Goal: Task Accomplishment & Management: Manage account settings

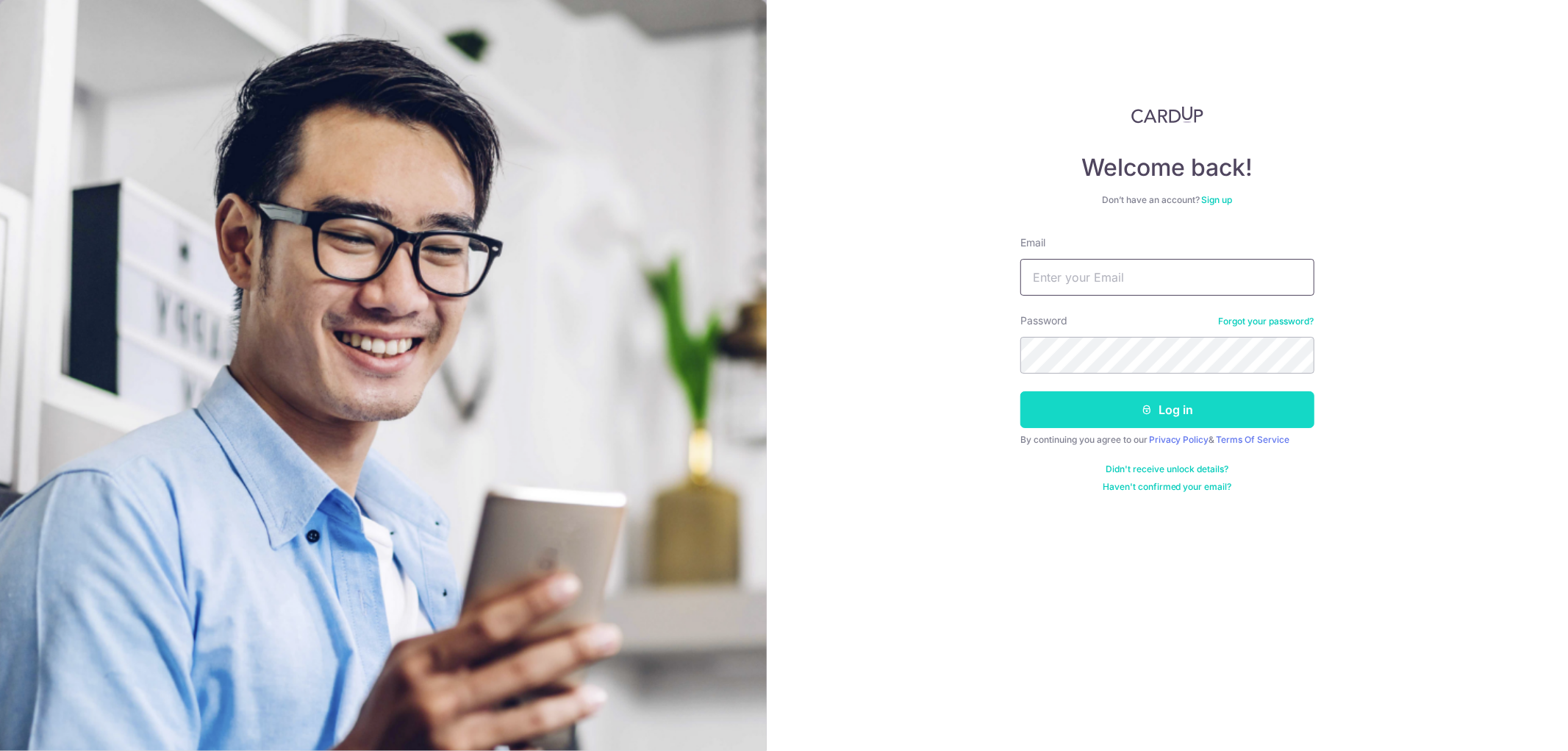
type input "[PERSON_NAME][EMAIL_ADDRESS][DOMAIN_NAME]"
click at [1137, 401] on button "Log in" at bounding box center [1167, 409] width 294 height 37
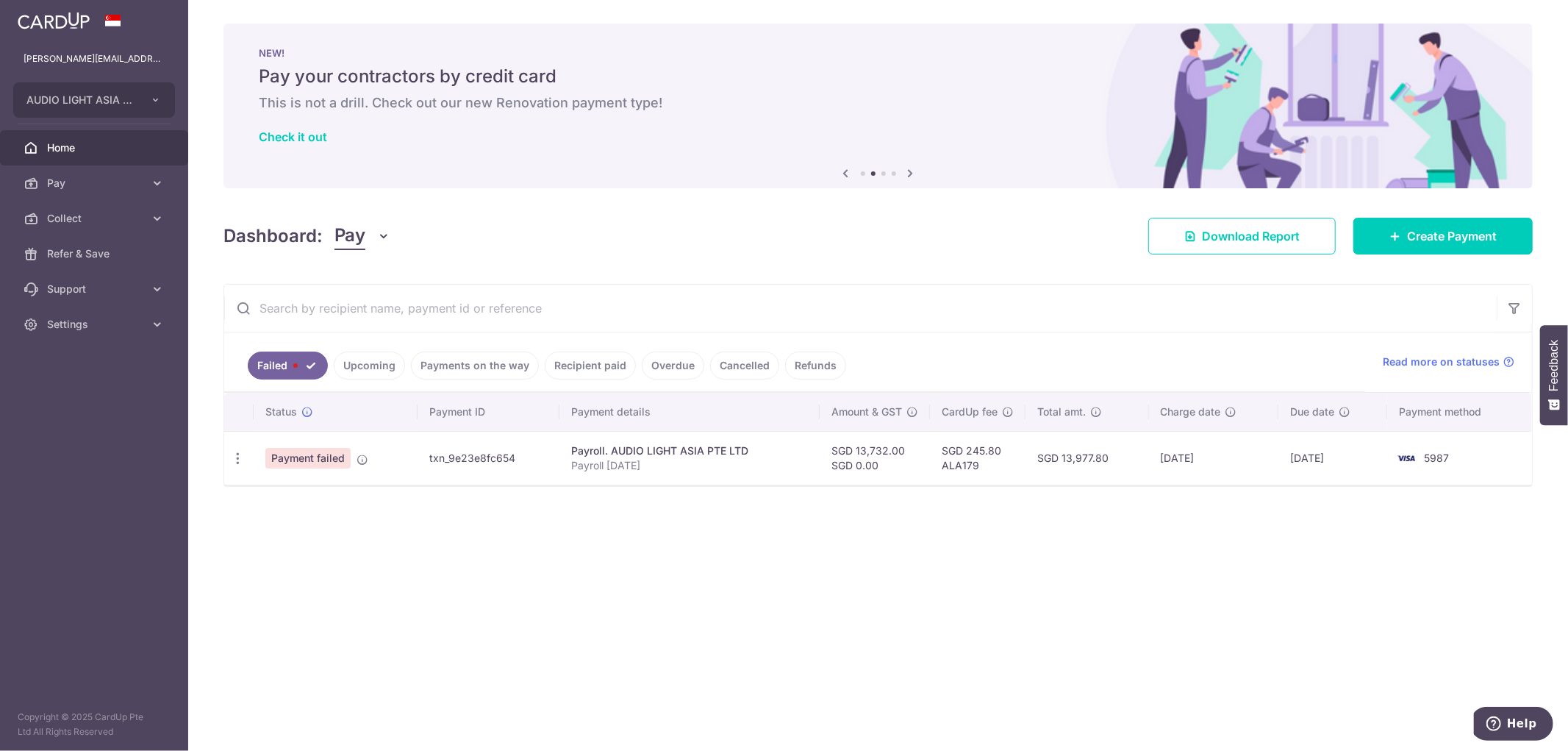
click at [380, 237] on icon "button" at bounding box center [384, 236] width 14 height 14
click at [236, 460] on icon "button" at bounding box center [237, 458] width 15 height 15
click at [297, 503] on span "Update payment" at bounding box center [316, 499] width 100 height 18
radio input "true"
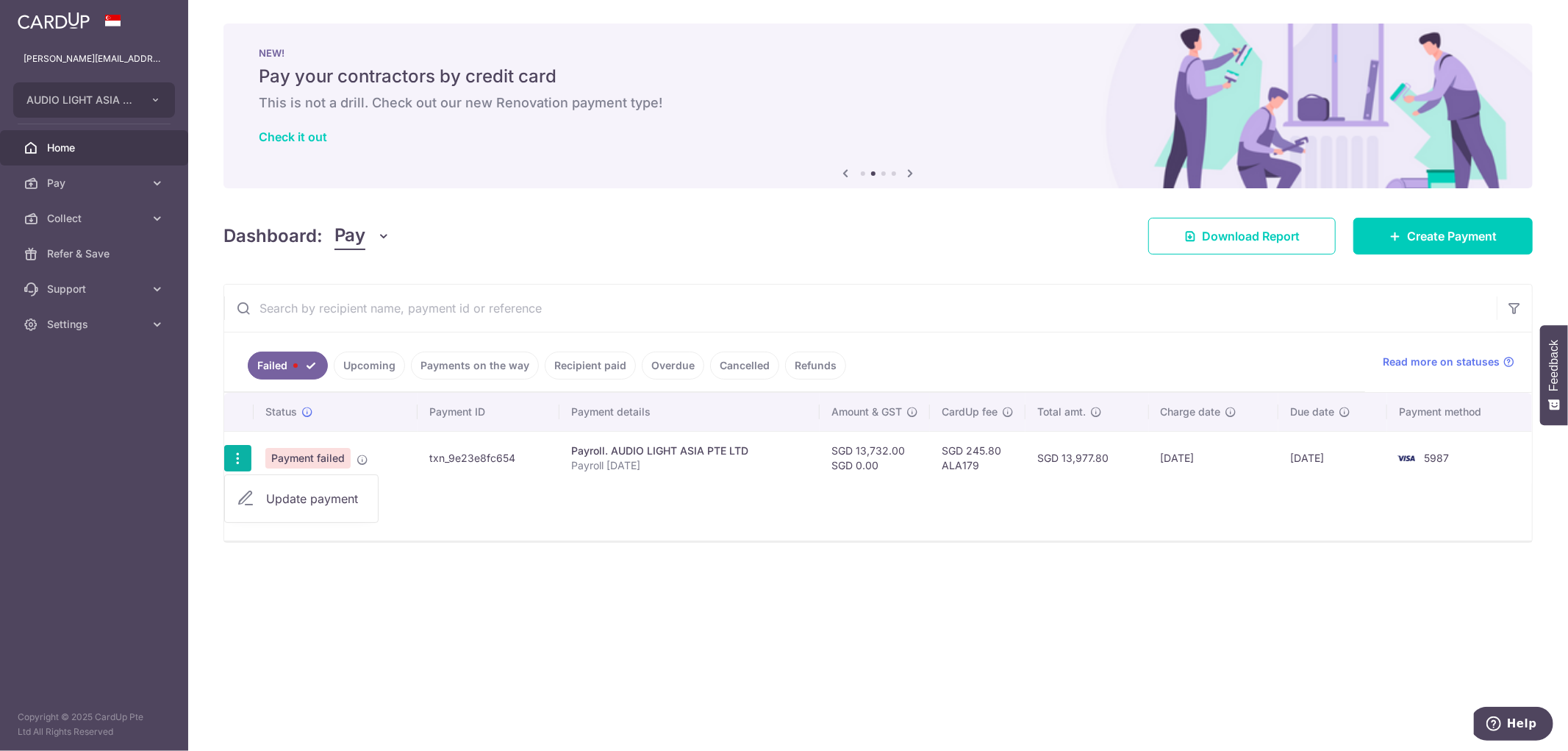
type input "13,732.00"
type input "Payroll [DATE]"
type input "ALA179"
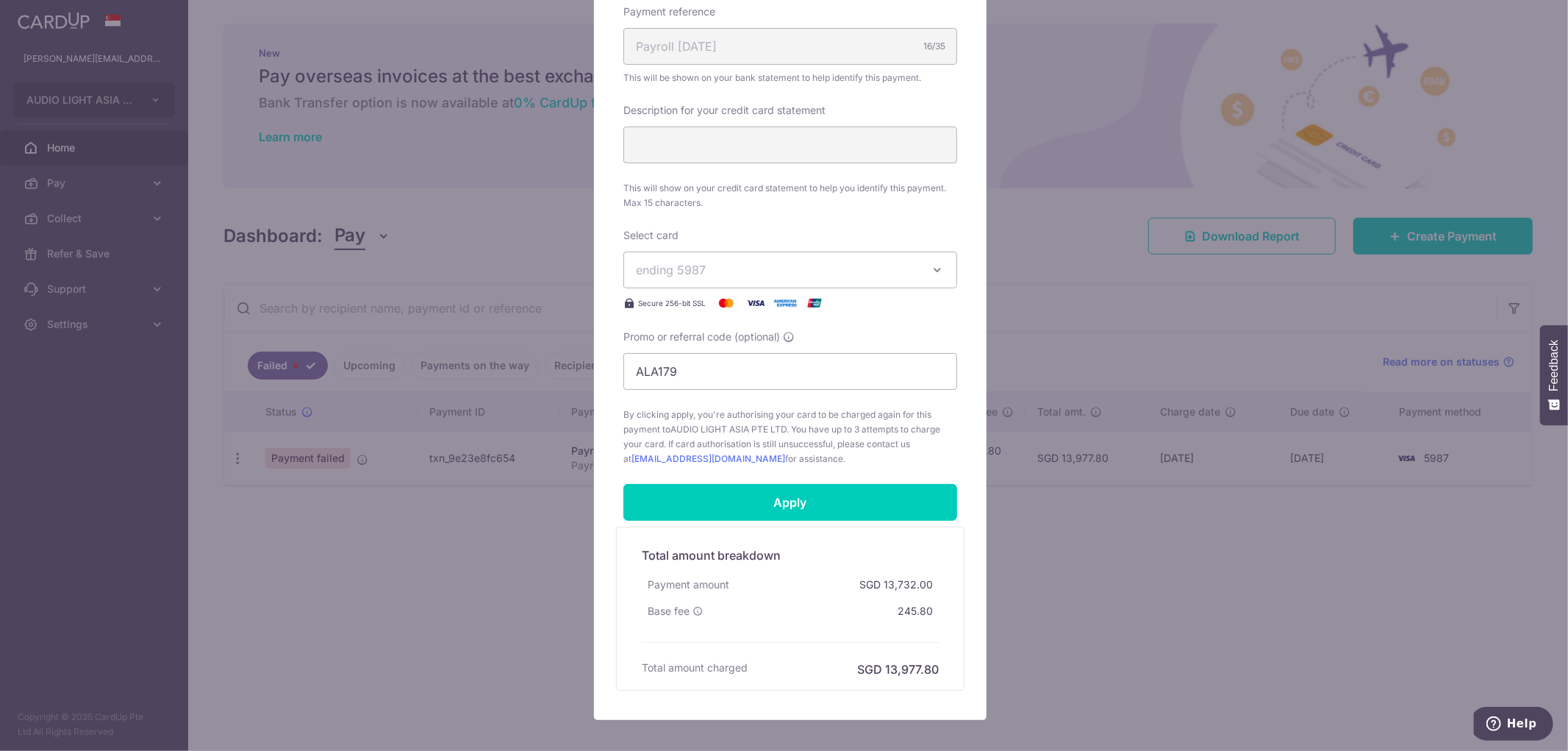
scroll to position [490, 0]
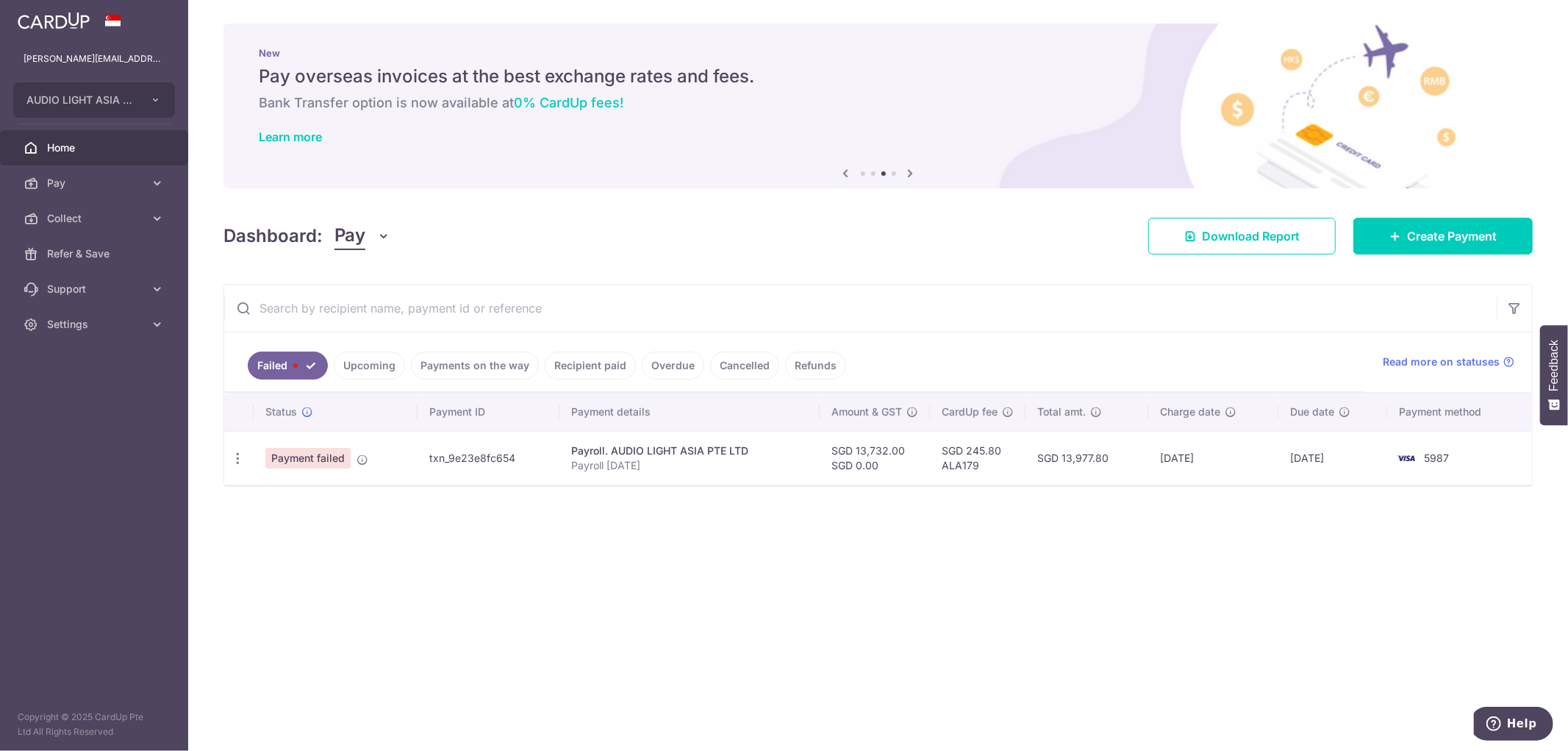
click at [387, 233] on icon "button" at bounding box center [384, 236] width 14 height 14
click at [245, 239] on h4 "Dashboard:" at bounding box center [273, 236] width 99 height 26
click at [365, 364] on link "Upcoming" at bounding box center [369, 366] width 72 height 28
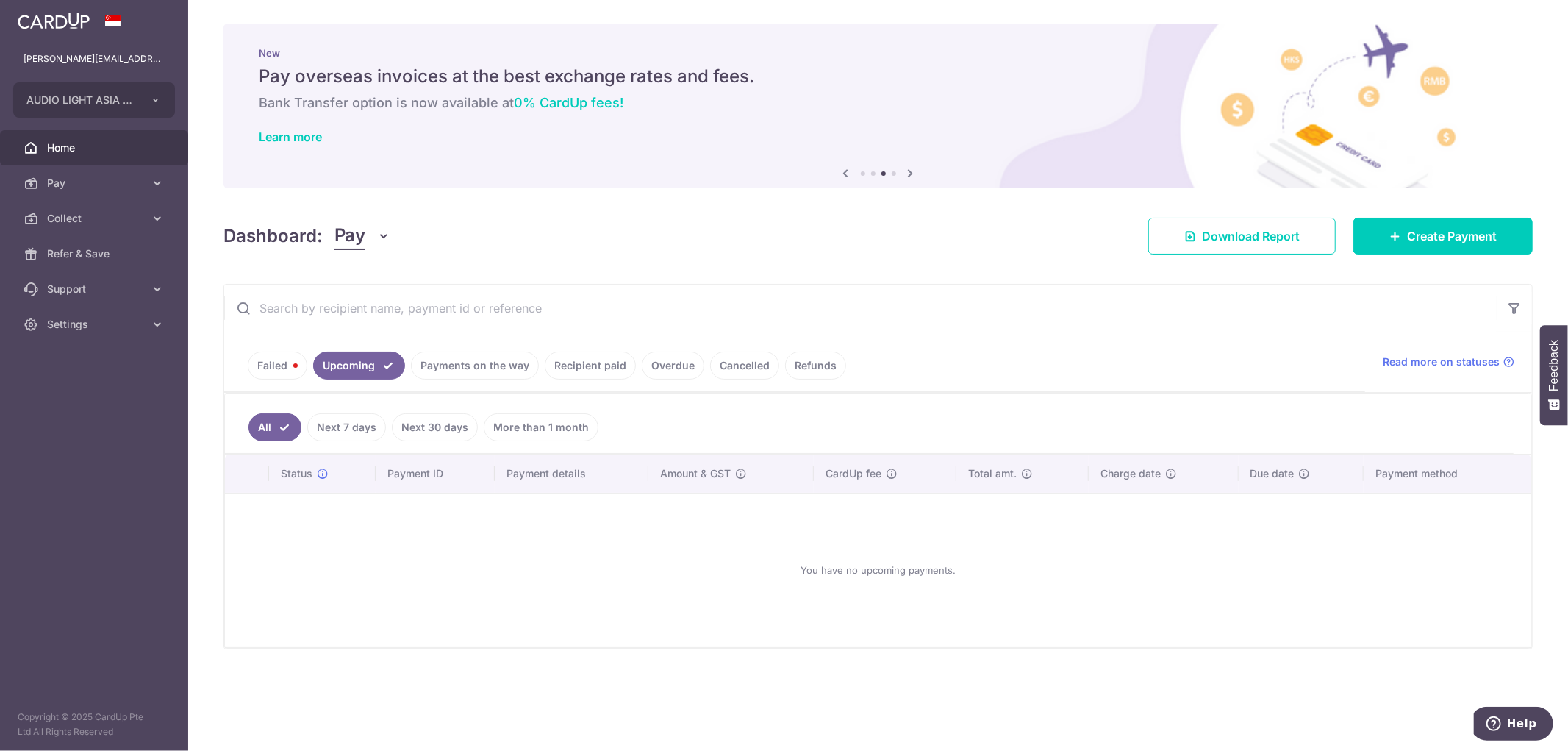
click at [289, 364] on link "Failed" at bounding box center [277, 366] width 60 height 28
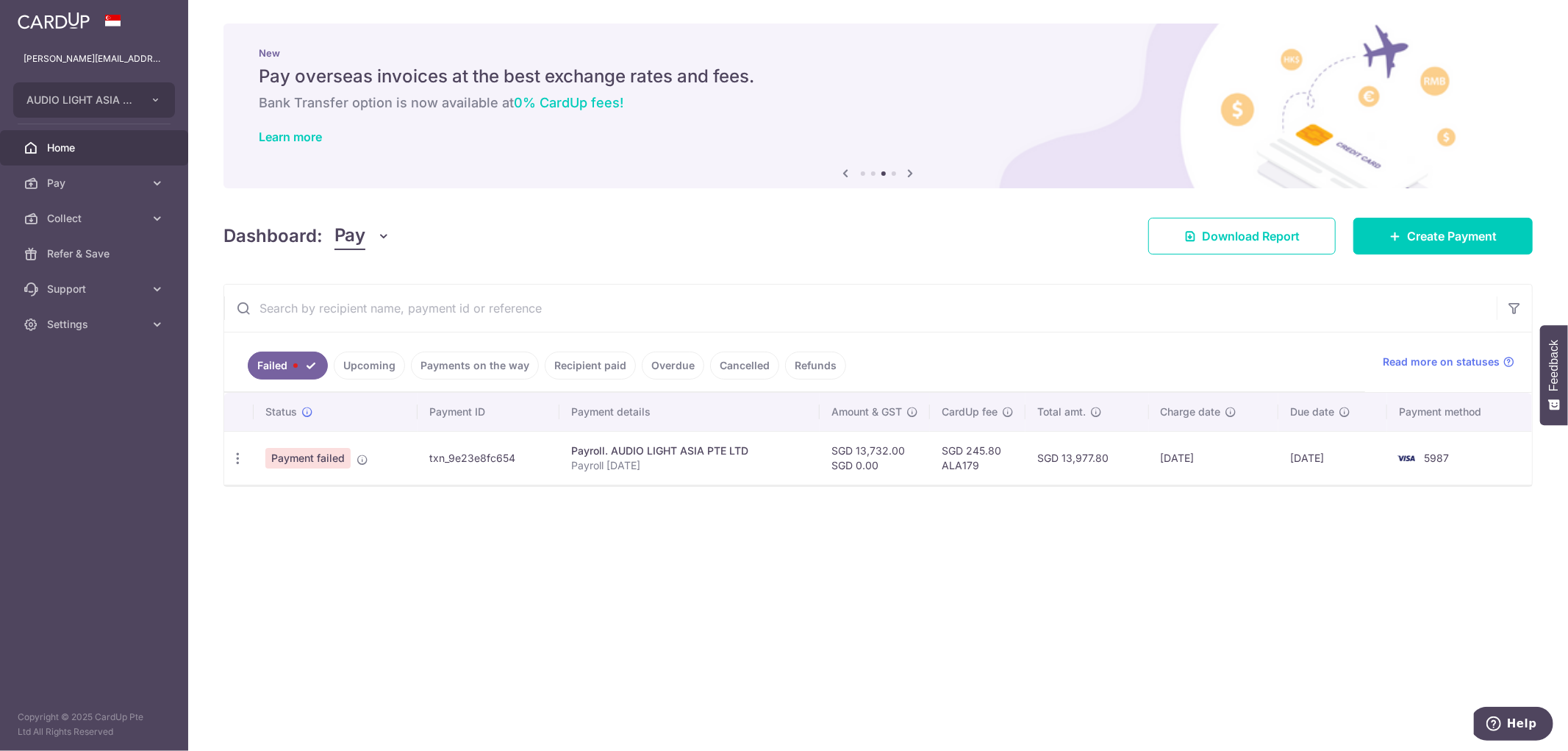
click at [67, 18] on img at bounding box center [53, 21] width 72 height 18
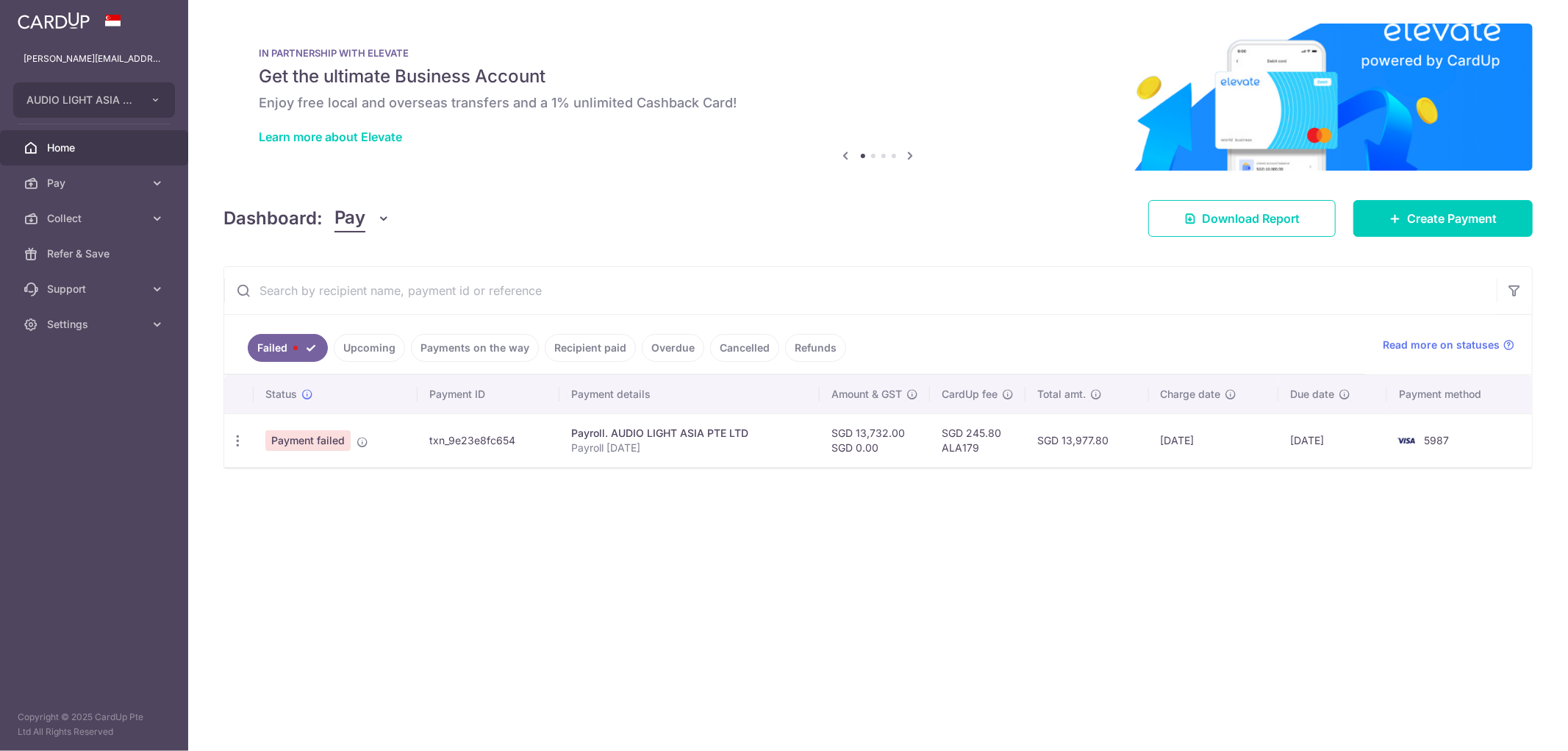
scroll to position [0, 0]
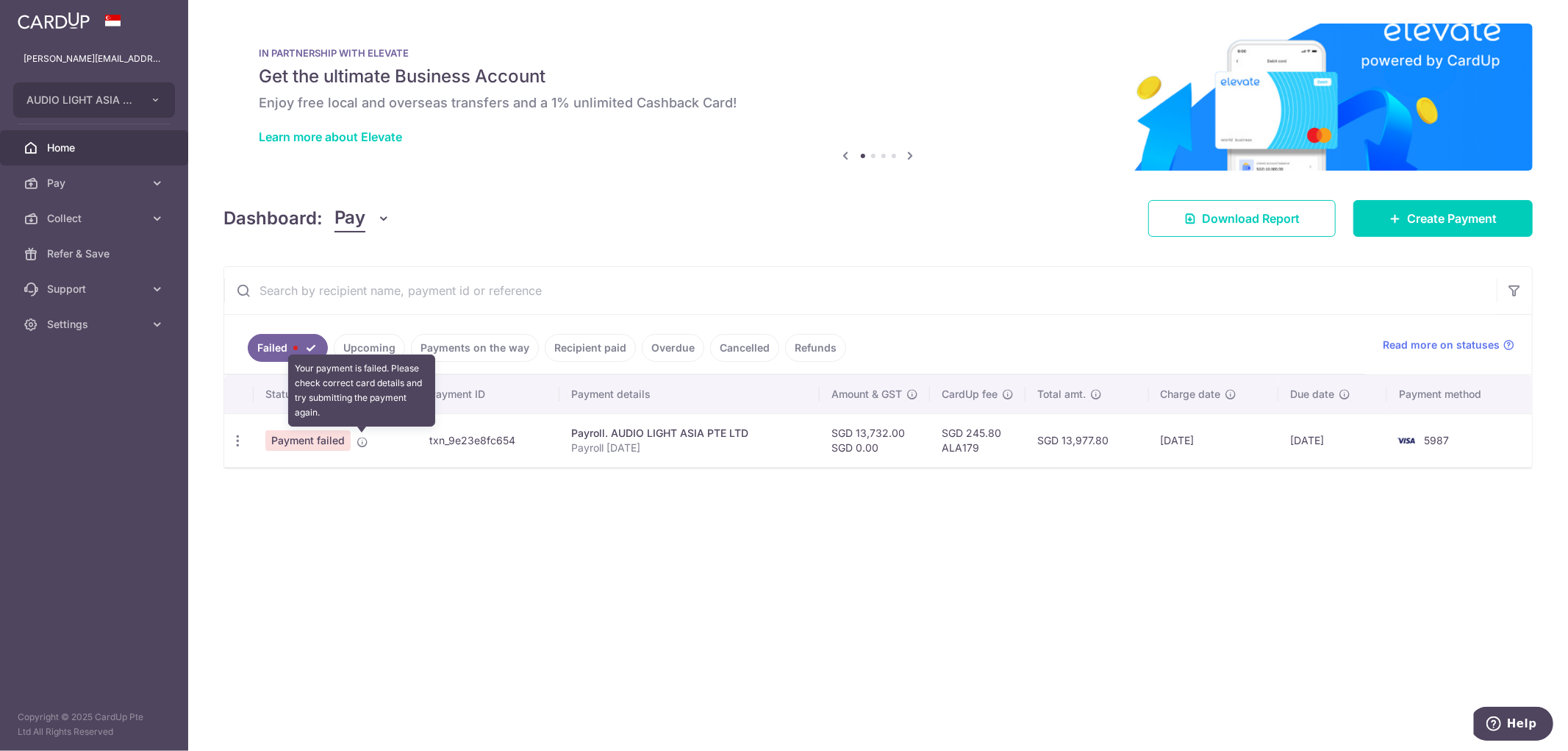
click at [358, 439] on icon at bounding box center [362, 442] width 12 height 12
click at [1518, 293] on icon "button" at bounding box center [1515, 291] width 14 height 14
click at [375, 222] on button "Pay" at bounding box center [362, 218] width 57 height 28
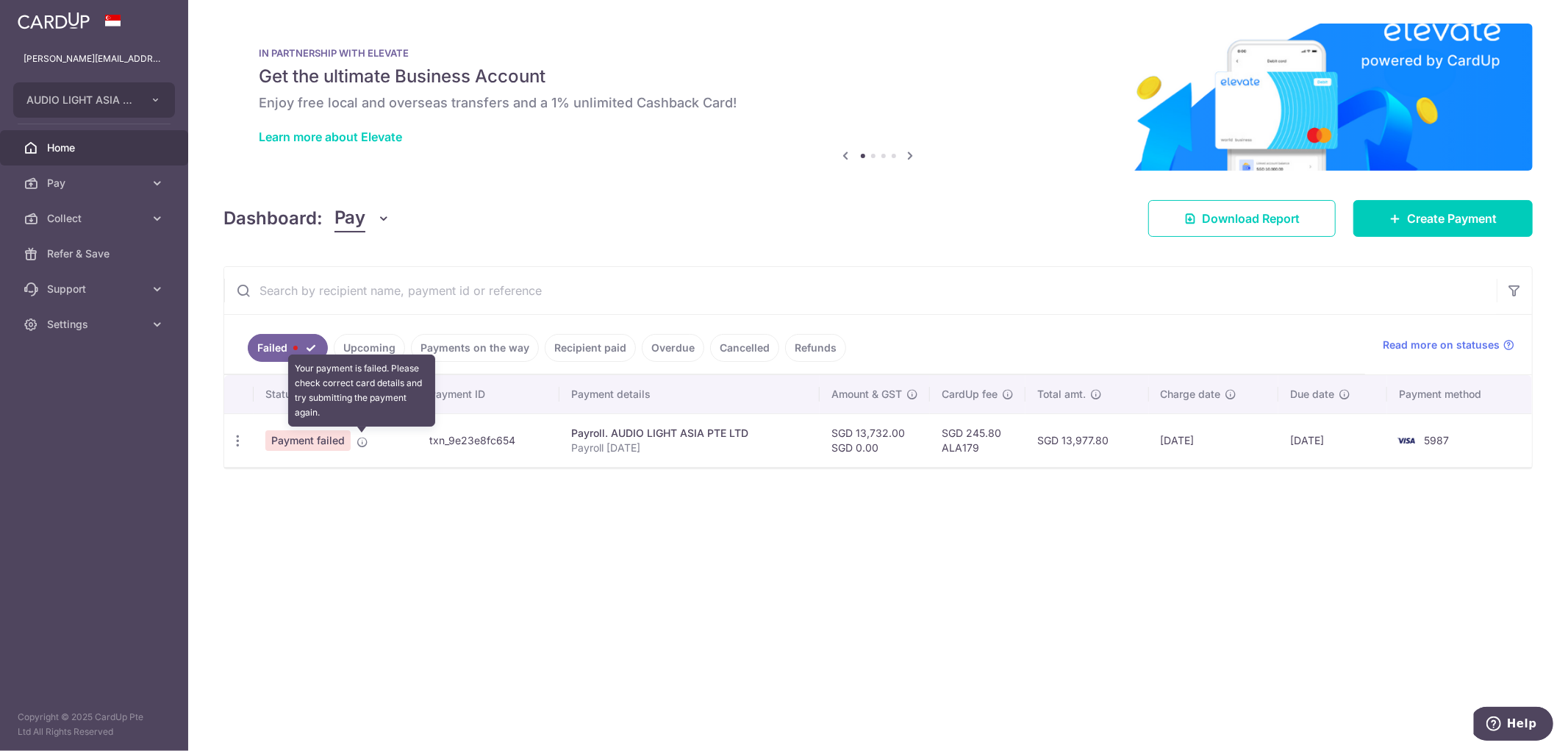
click at [361, 444] on icon at bounding box center [362, 442] width 12 height 12
click at [361, 390] on div "Status" at bounding box center [335, 394] width 140 height 14
click at [237, 436] on icon "button" at bounding box center [237, 440] width 15 height 15
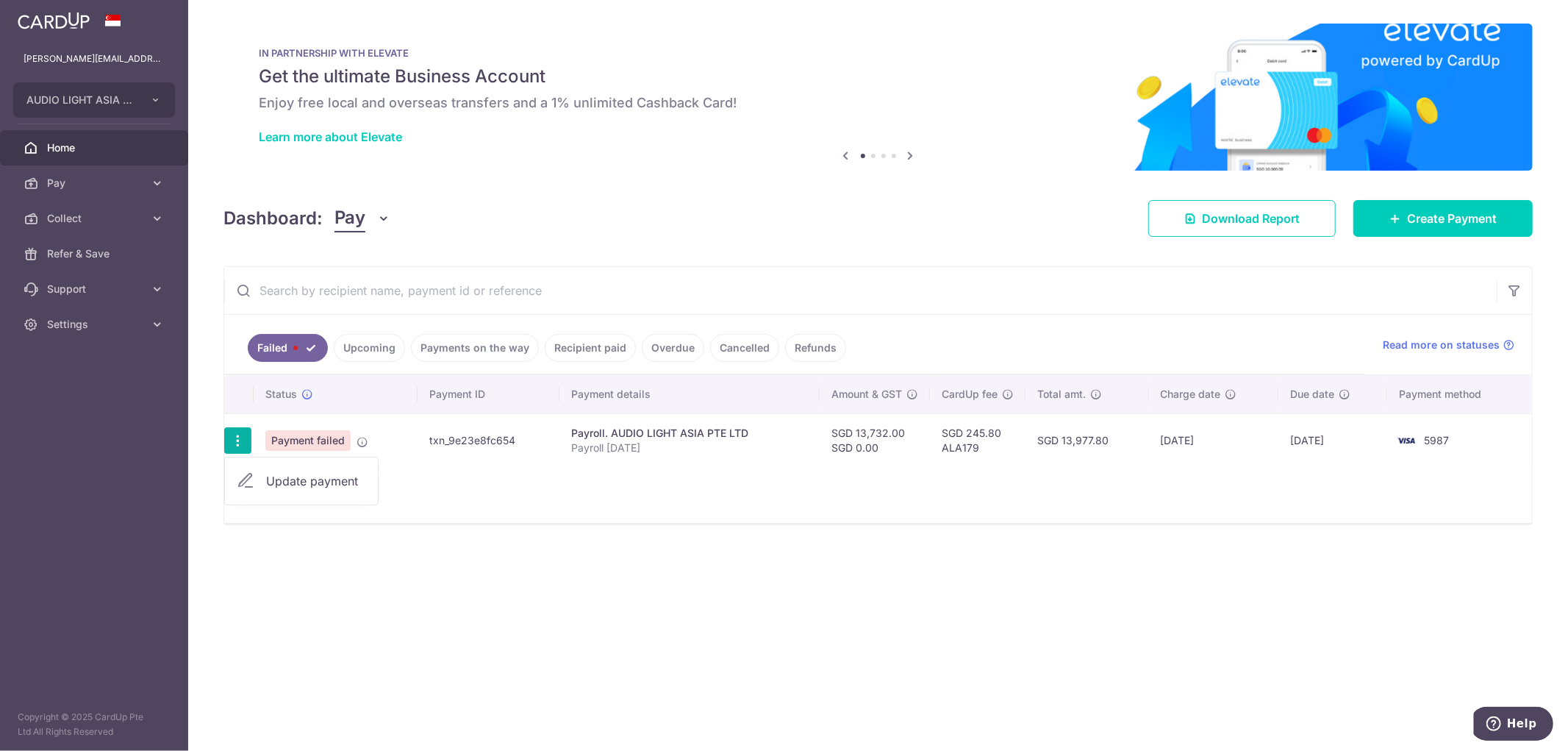
click at [288, 478] on span "Update payment" at bounding box center [316, 481] width 100 height 18
radio input "true"
type input "13,732.00"
radio input "true"
type input "Payroll [DATE]"
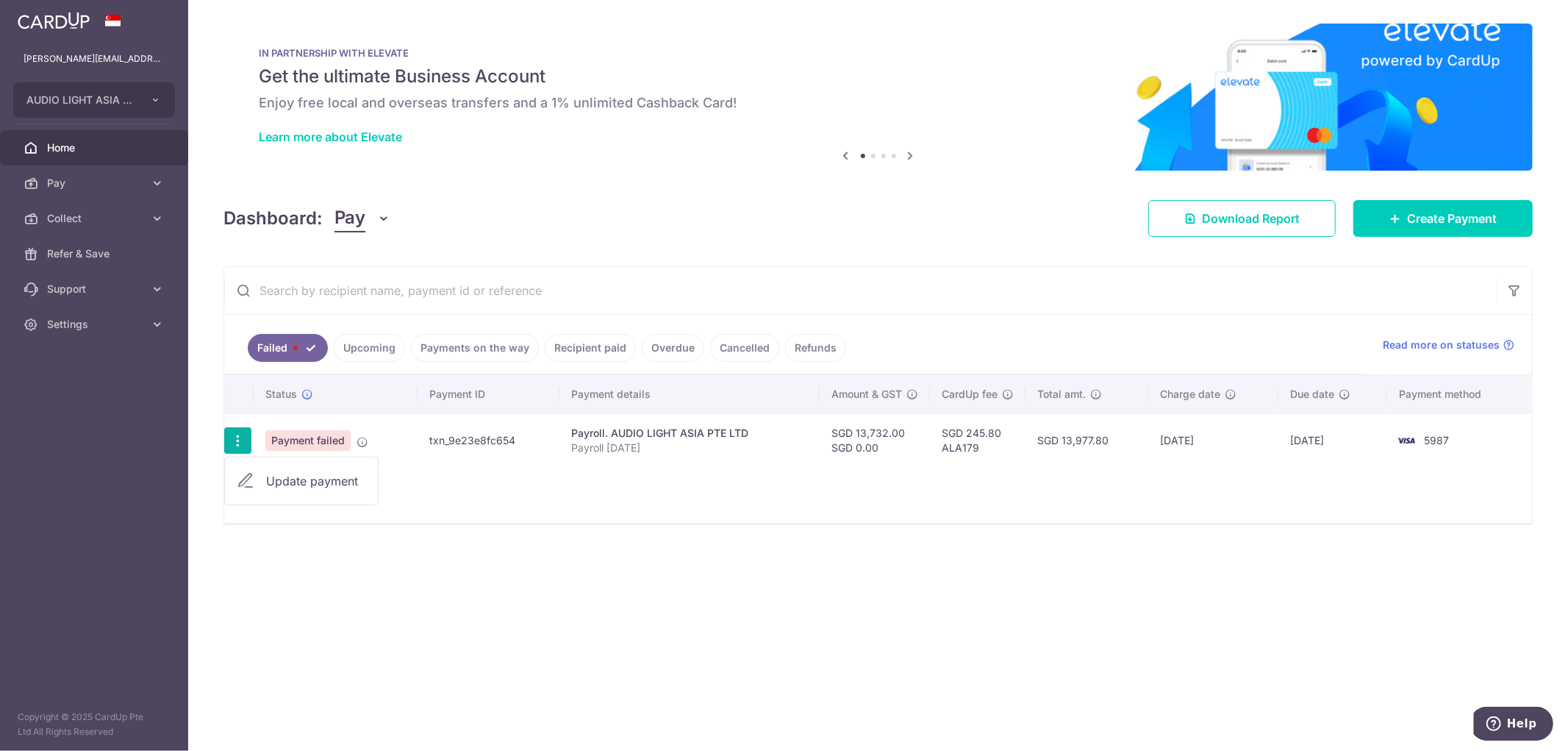
type input "ALA179"
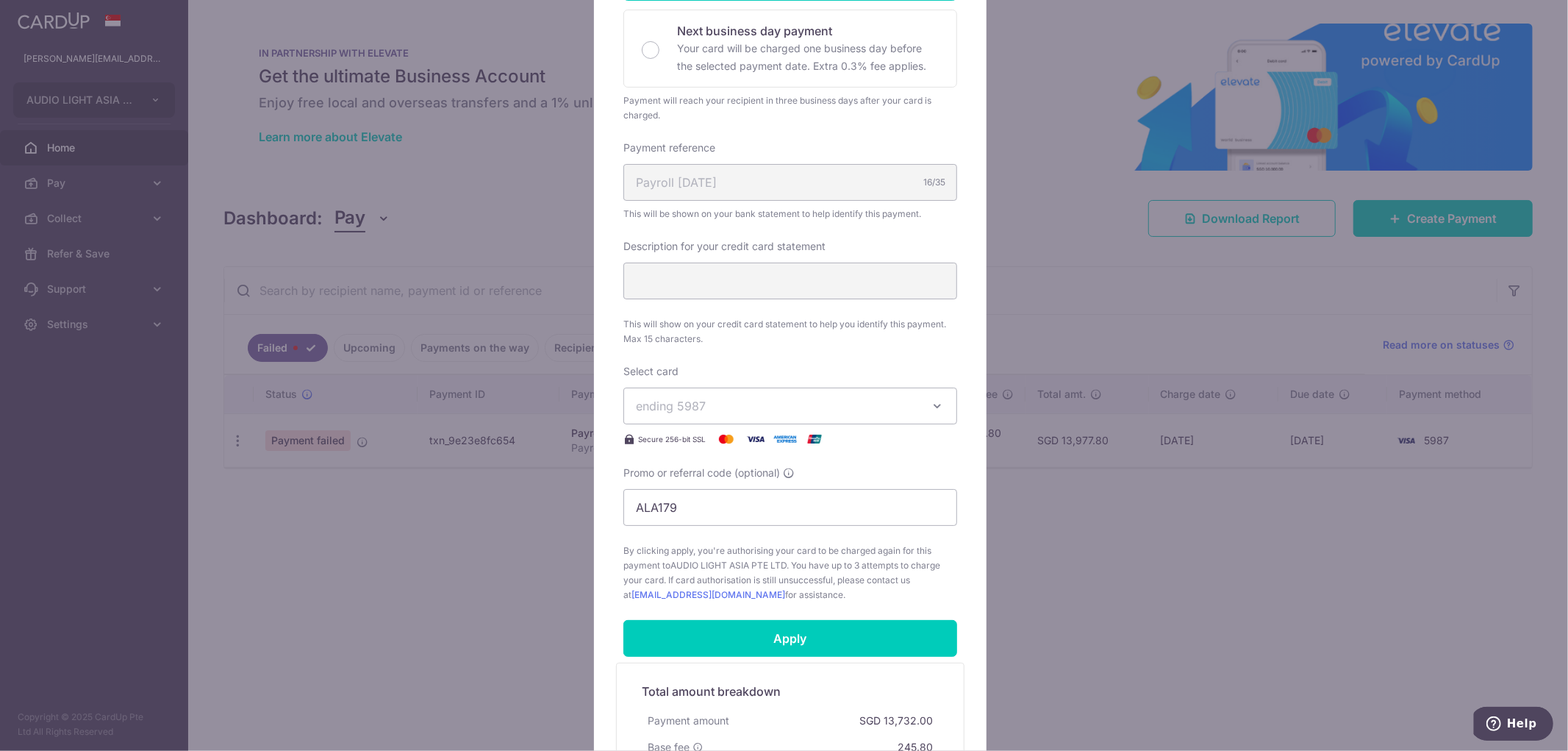
scroll to position [409, 0]
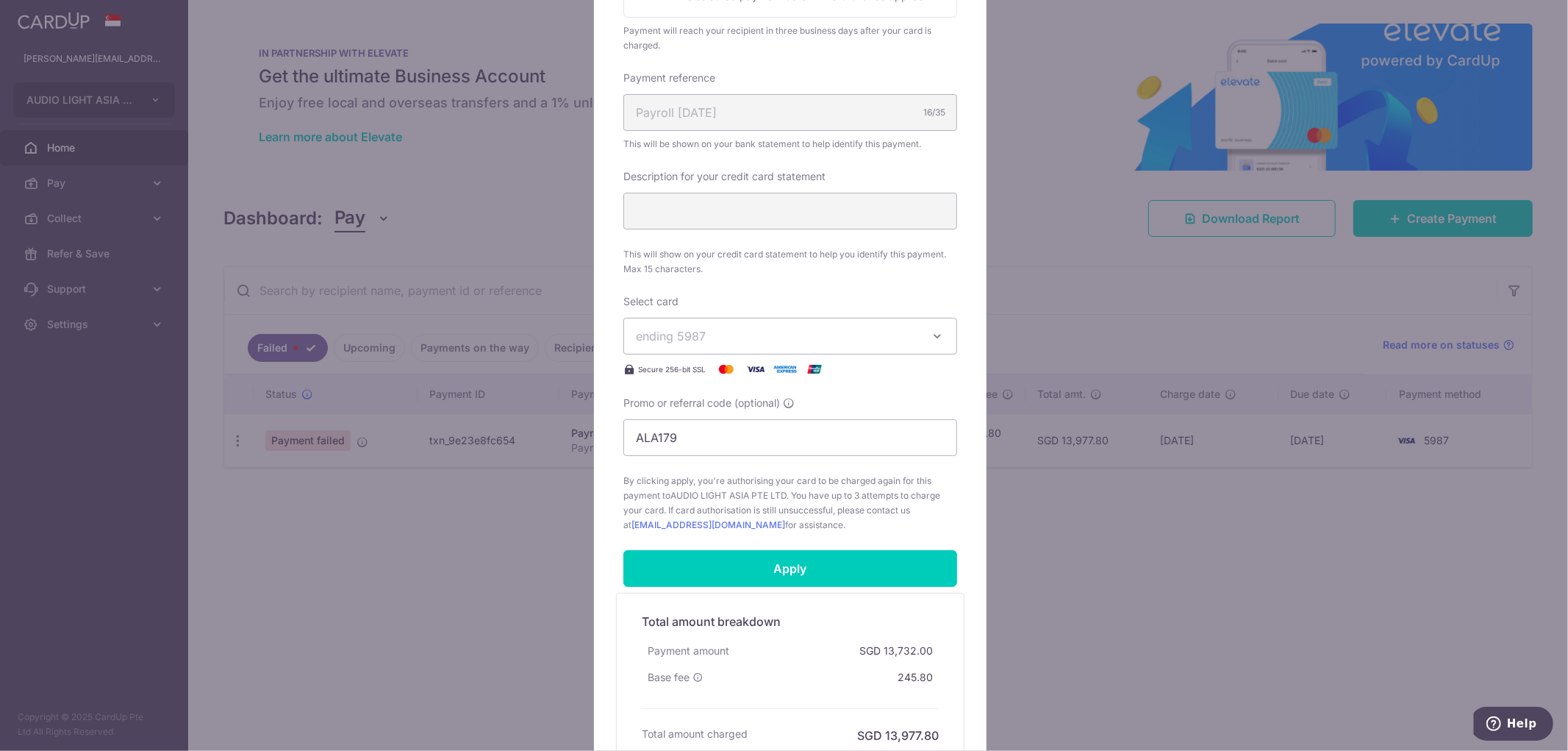
click at [790, 342] on span "ending 5987" at bounding box center [777, 336] width 283 height 18
click at [697, 397] on span "**** 5987" at bounding box center [699, 405] width 56 height 18
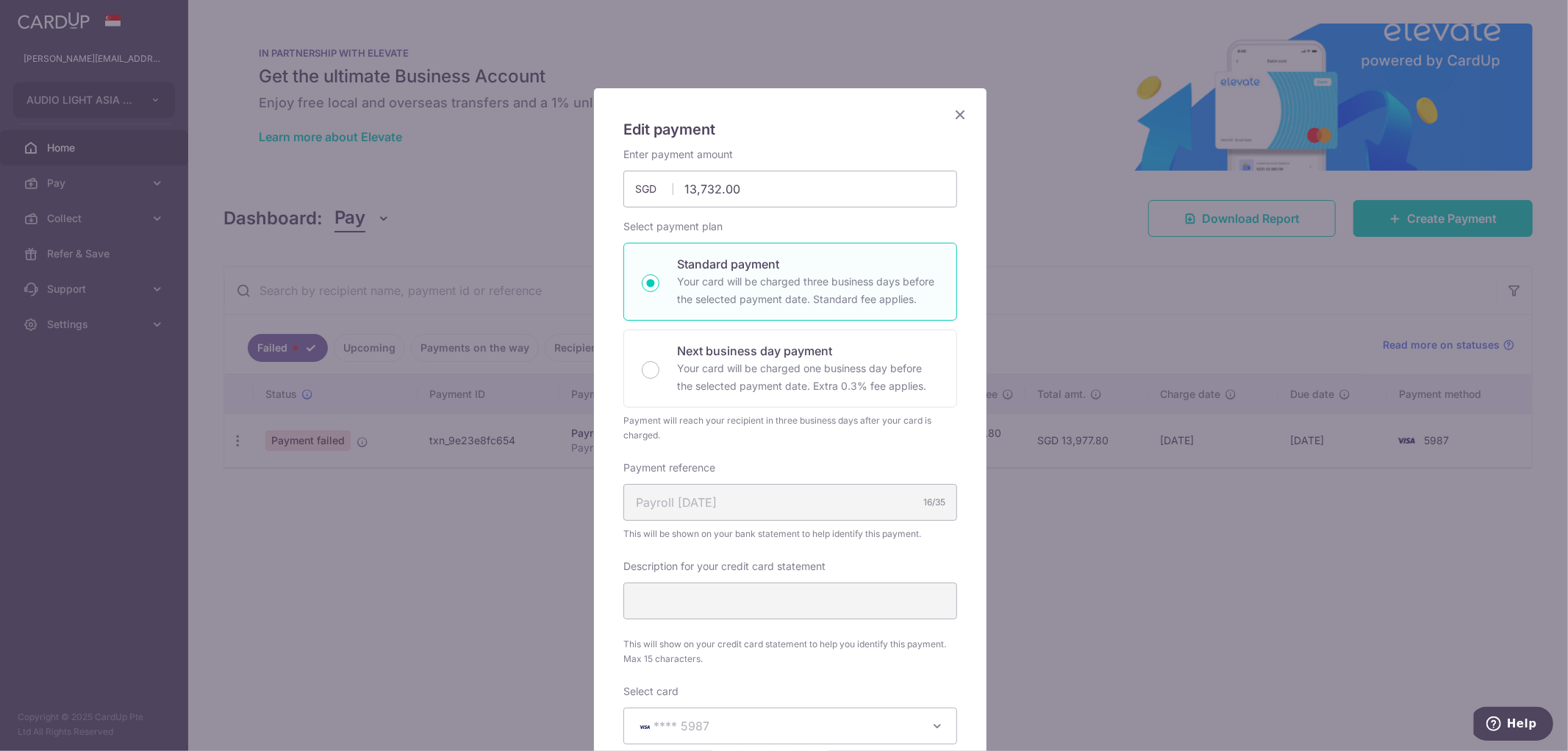
scroll to position [0, 0]
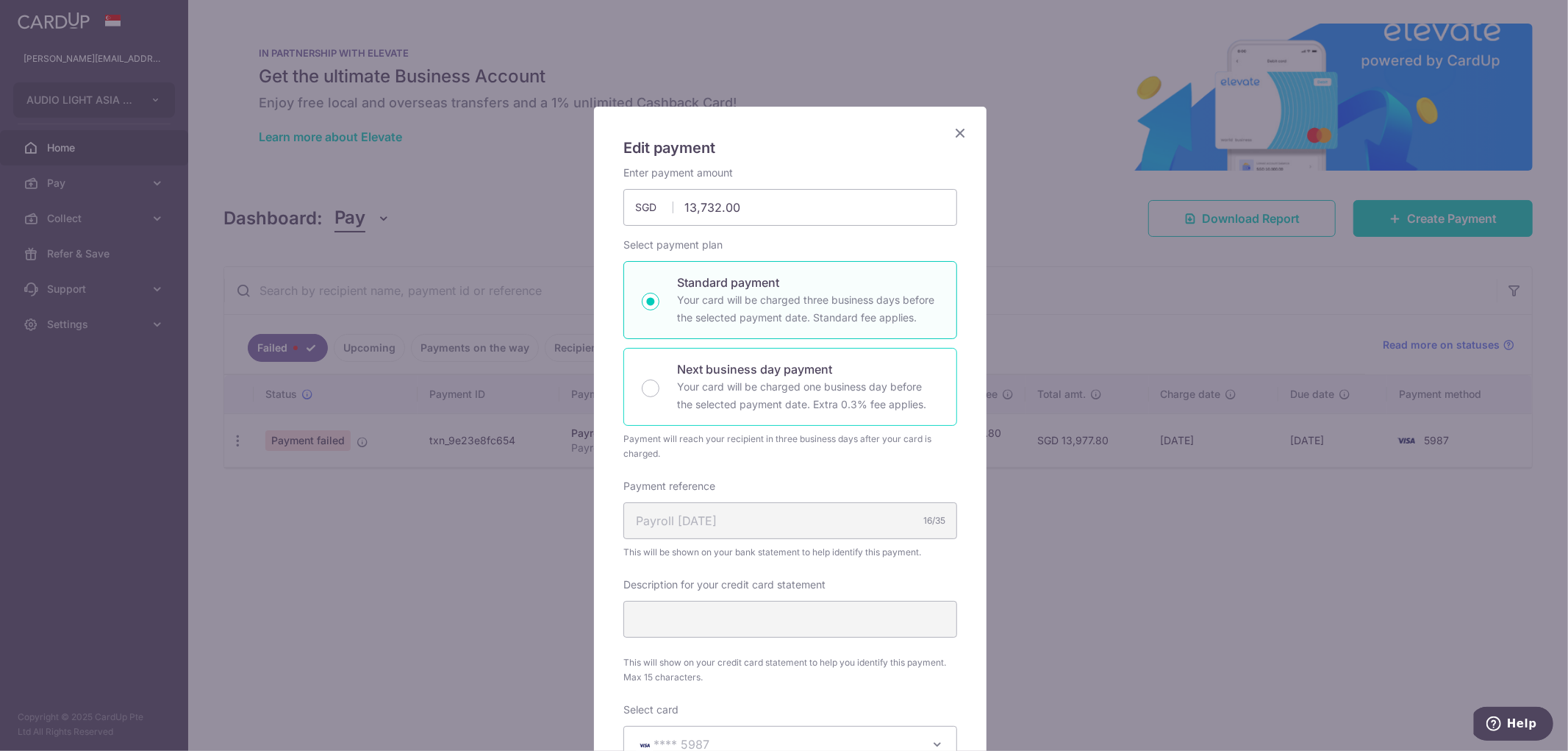
click at [702, 378] on p "Your card will be charged one business day before the selected payment date. Ex…" at bounding box center [808, 396] width 262 height 35
click at [660, 380] on input "Next business day payment Your card will be charged one business day before the…" at bounding box center [650, 389] width 18 height 18
radio input "false"
radio input "true"
click at [677, 284] on p "Standard payment" at bounding box center [808, 283] width 262 height 18
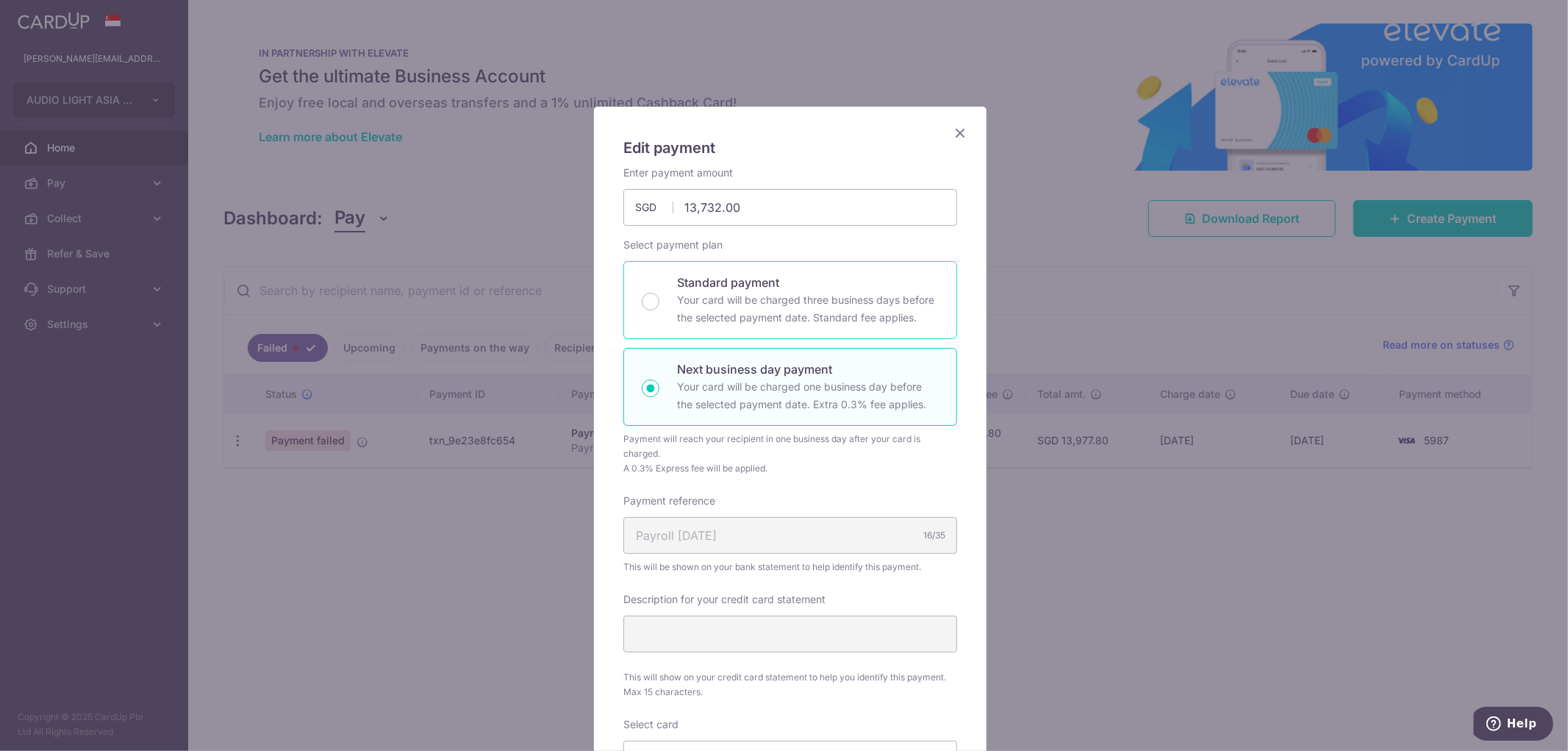
click at [660, 293] on input "Standard payment Your card will be charged three business days before the selec…" at bounding box center [650, 302] width 18 height 18
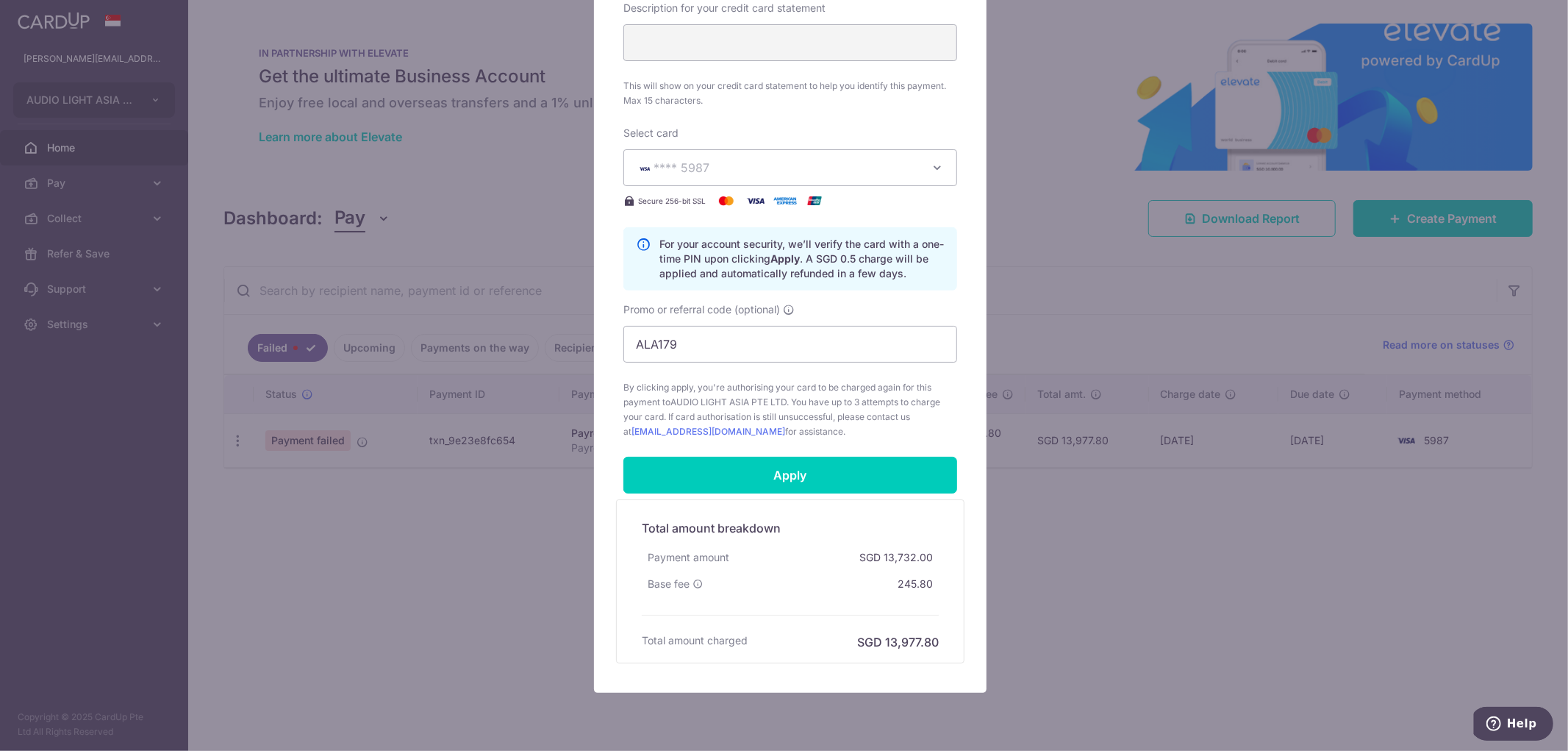
scroll to position [626, 0]
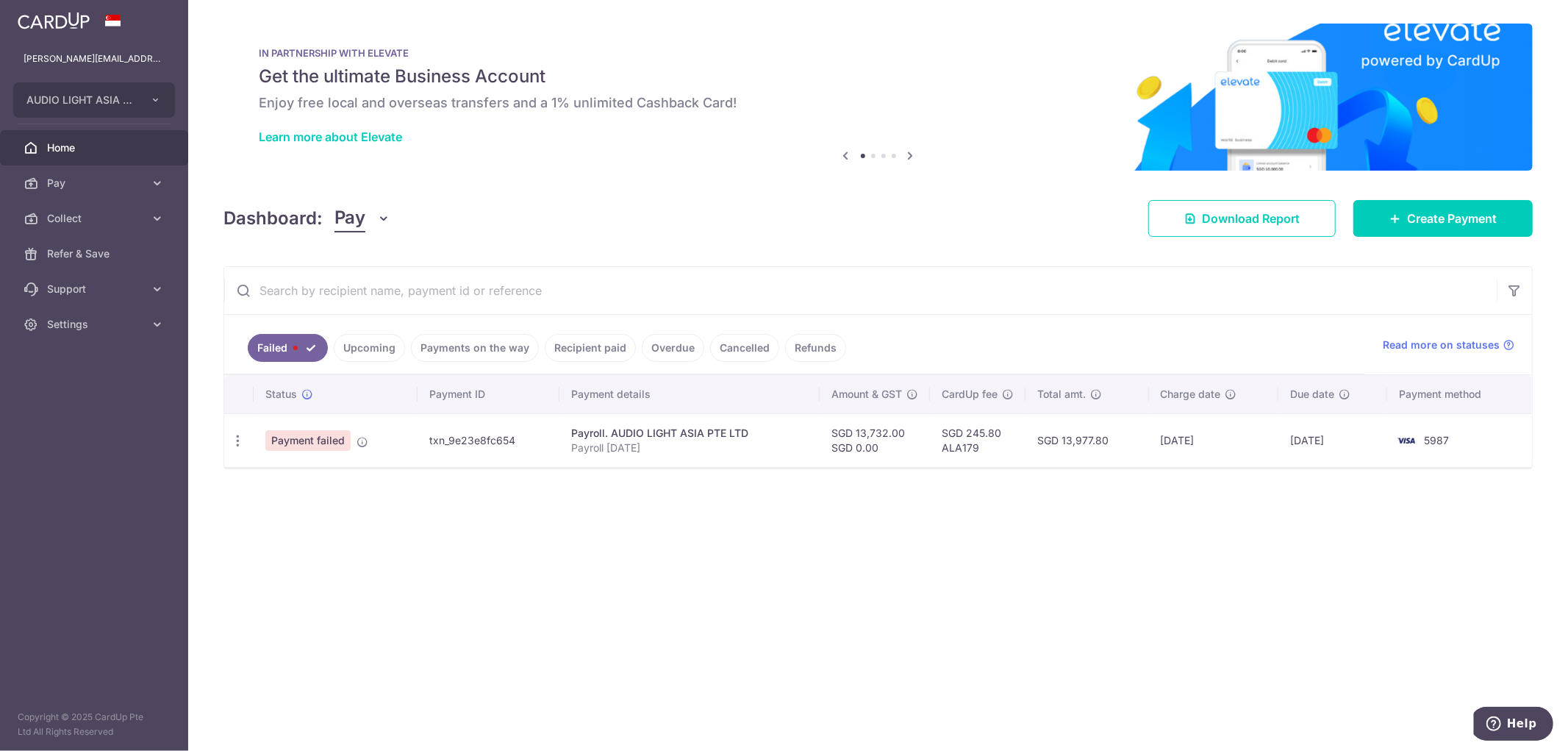
click at [373, 444] on td "Payment failed" at bounding box center [336, 440] width 164 height 53
click at [361, 445] on icon at bounding box center [362, 442] width 12 height 12
click at [238, 437] on icon "button" at bounding box center [237, 440] width 15 height 15
click at [336, 478] on span "Update payment" at bounding box center [316, 481] width 100 height 18
radio input "true"
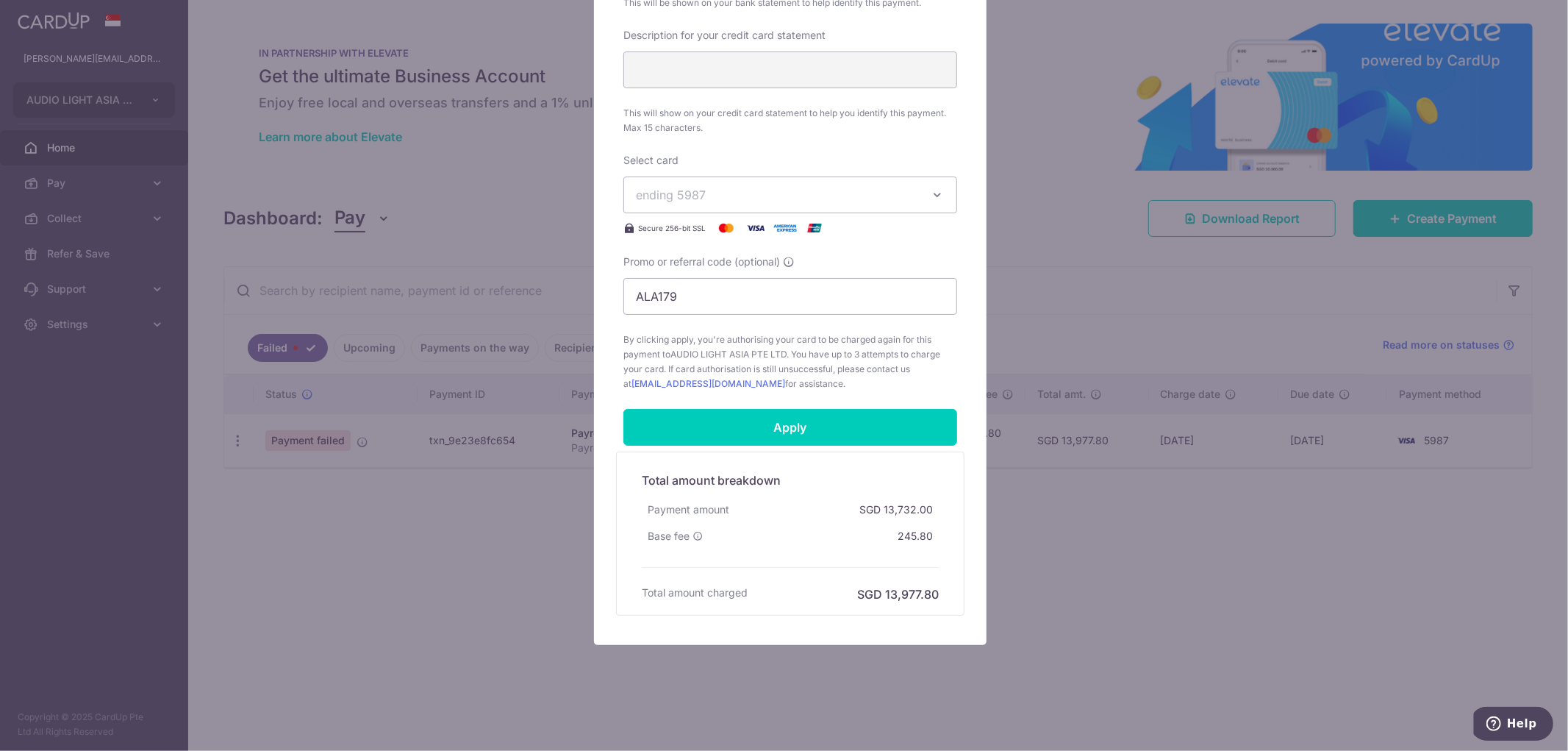
scroll to position [550, 0]
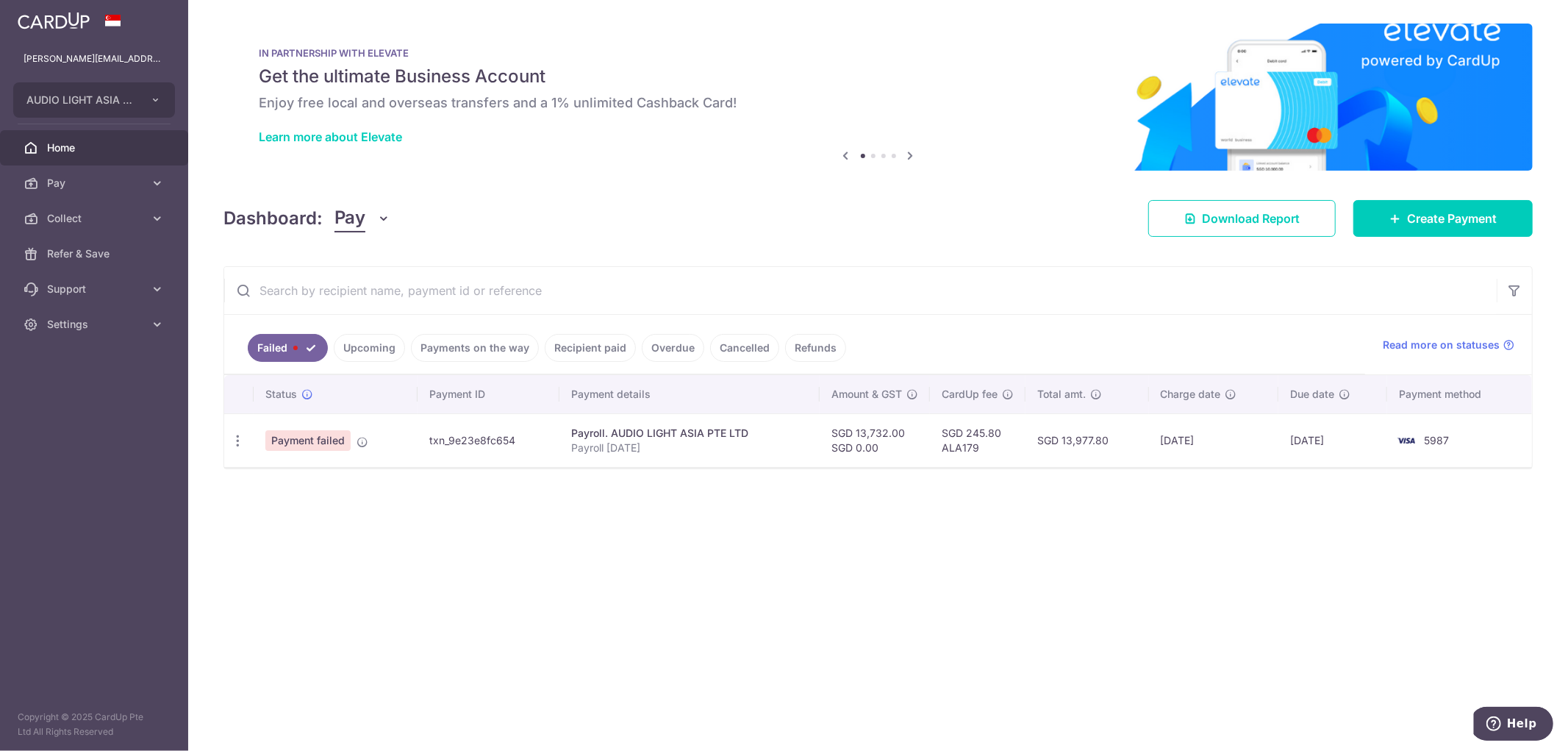
click at [361, 346] on link "Upcoming" at bounding box center [369, 347] width 72 height 28
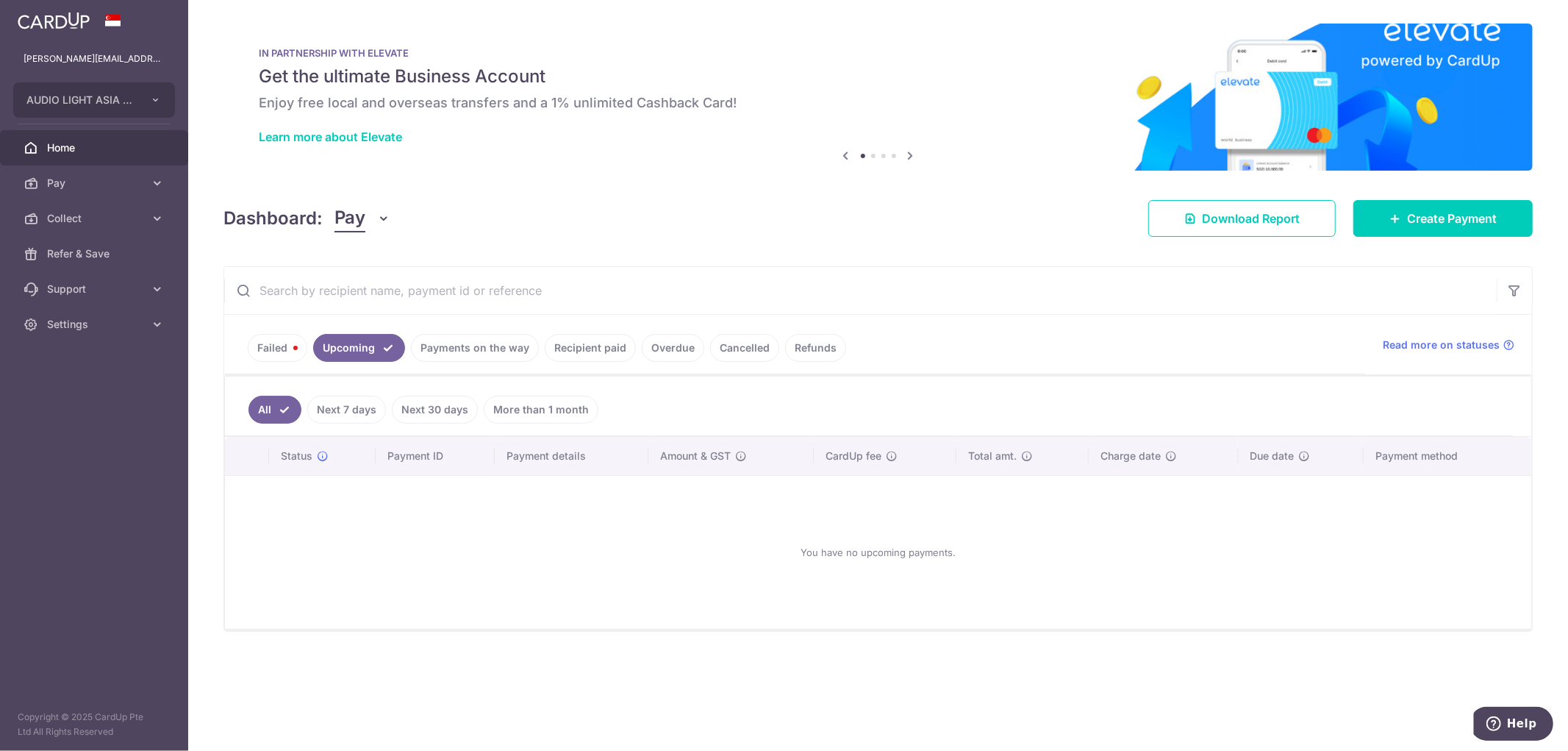
click at [504, 343] on link "Payments on the way" at bounding box center [474, 347] width 128 height 28
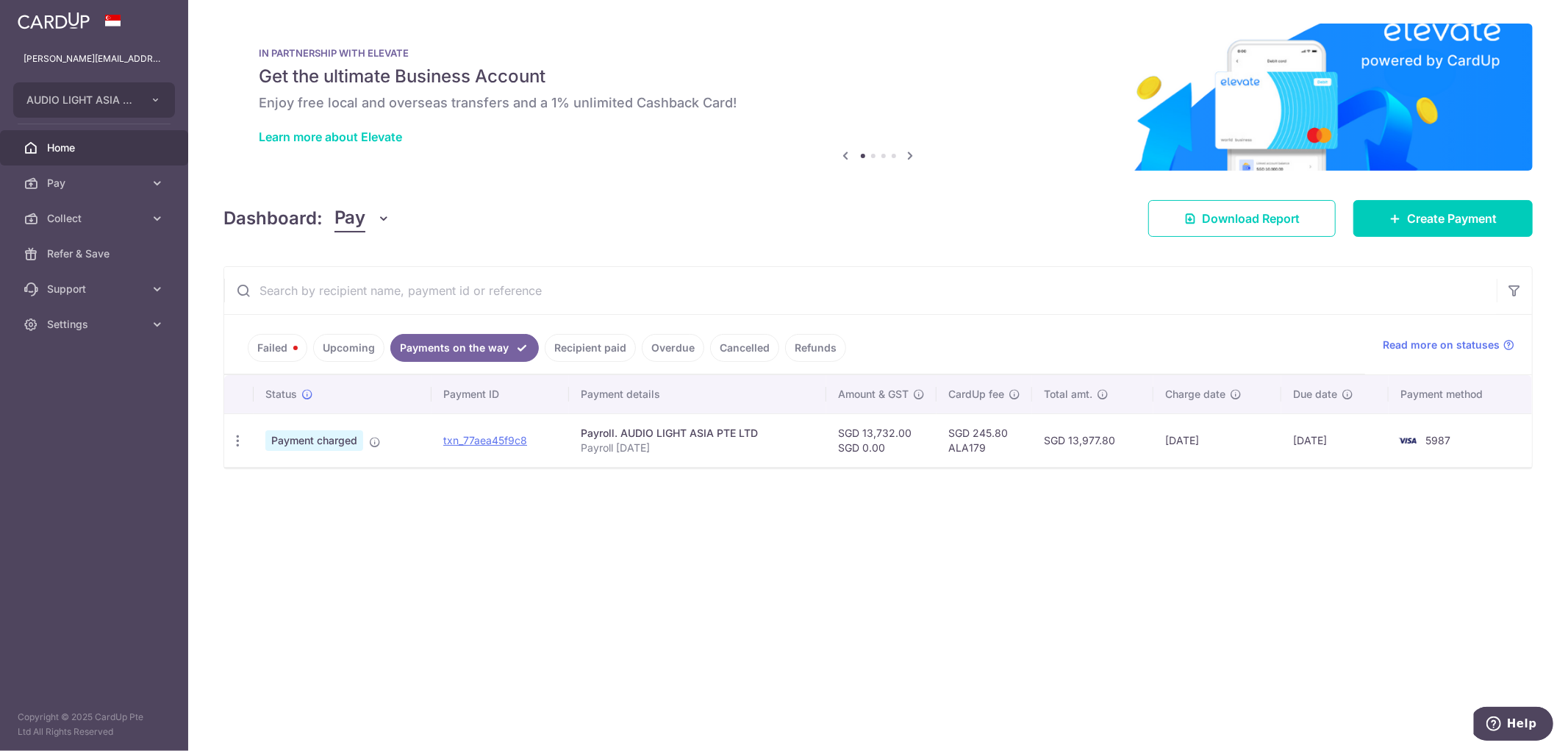
click at [592, 347] on link "Recipient paid" at bounding box center [590, 347] width 92 height 28
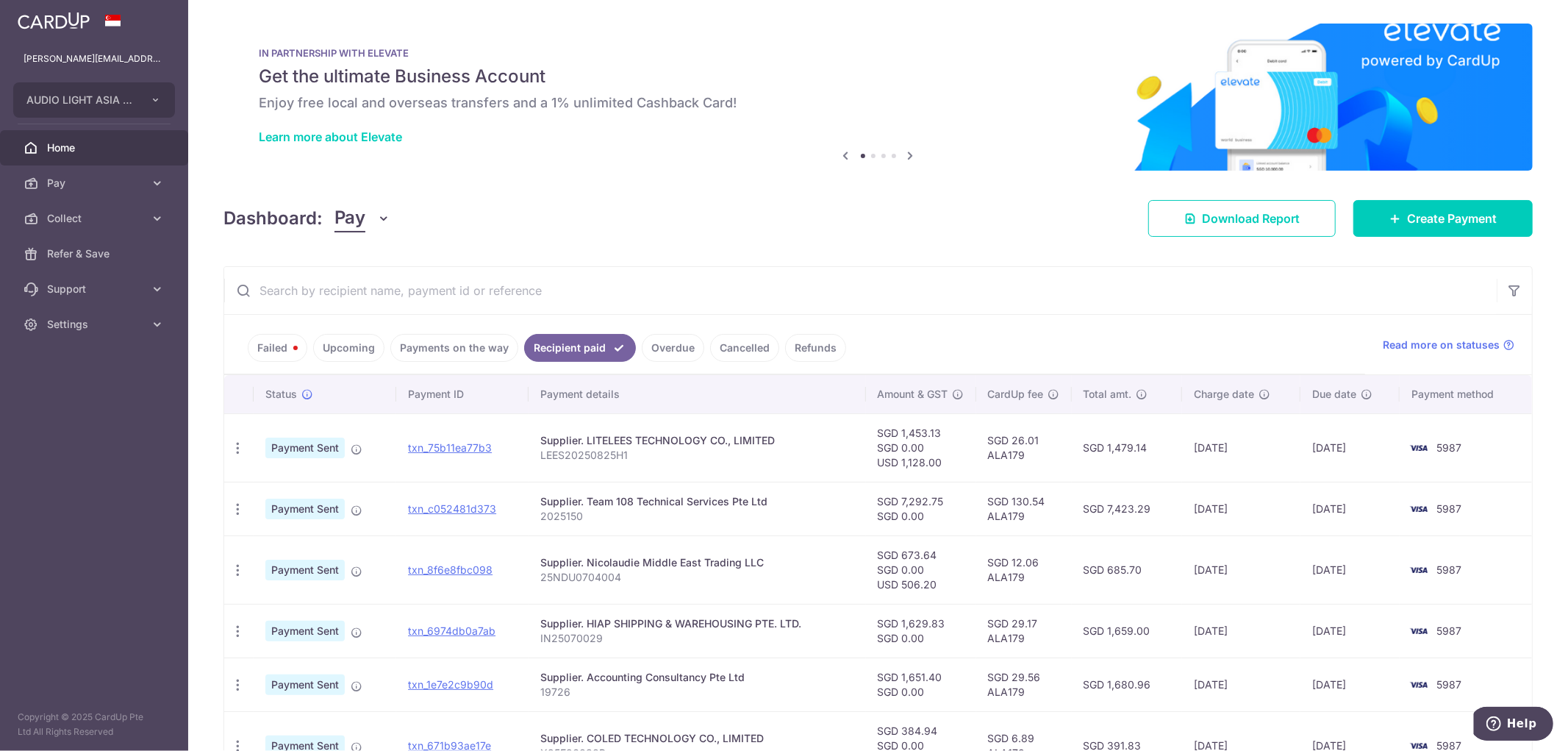
click at [668, 346] on link "Overdue" at bounding box center [673, 347] width 63 height 28
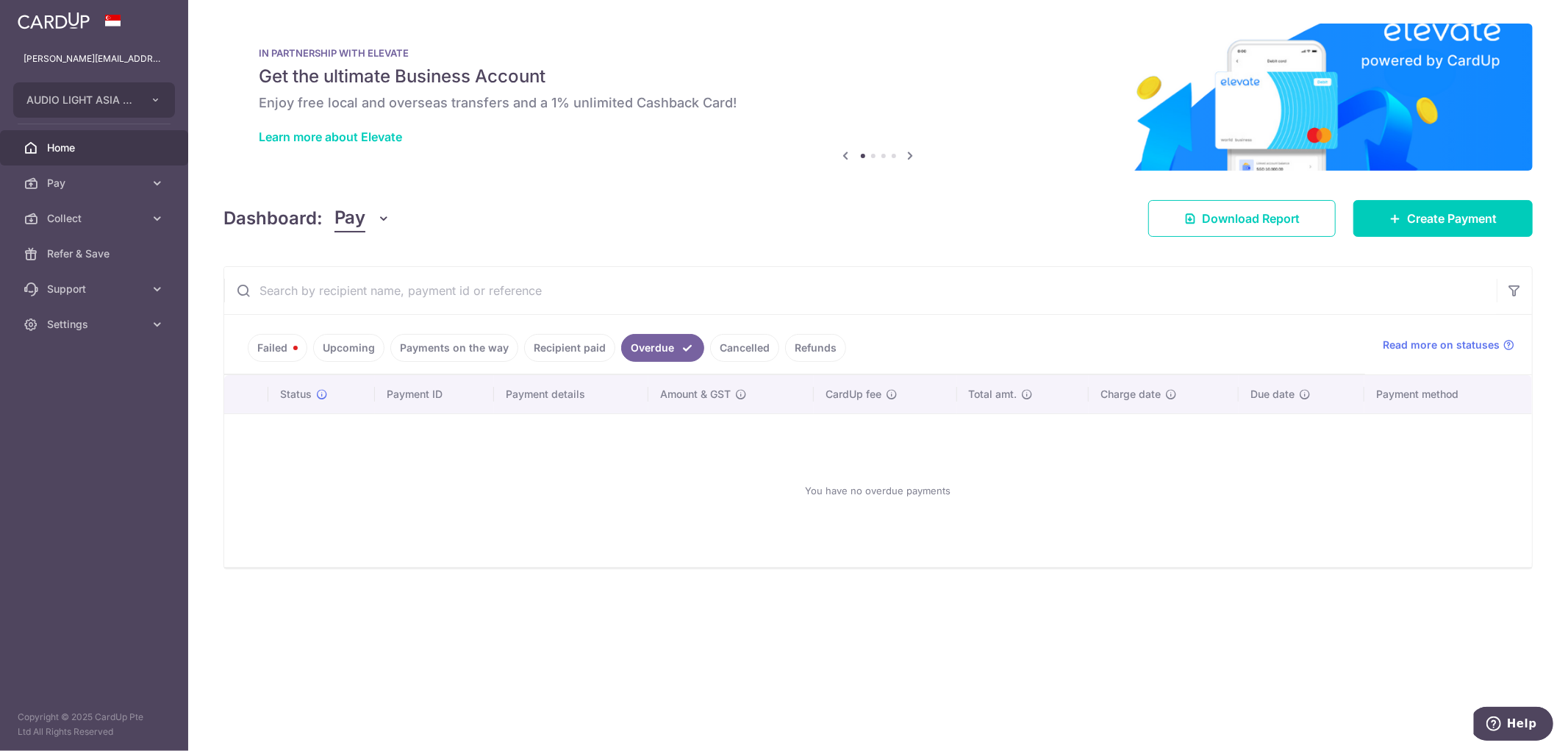
click at [270, 349] on link "Failed" at bounding box center [277, 347] width 60 height 28
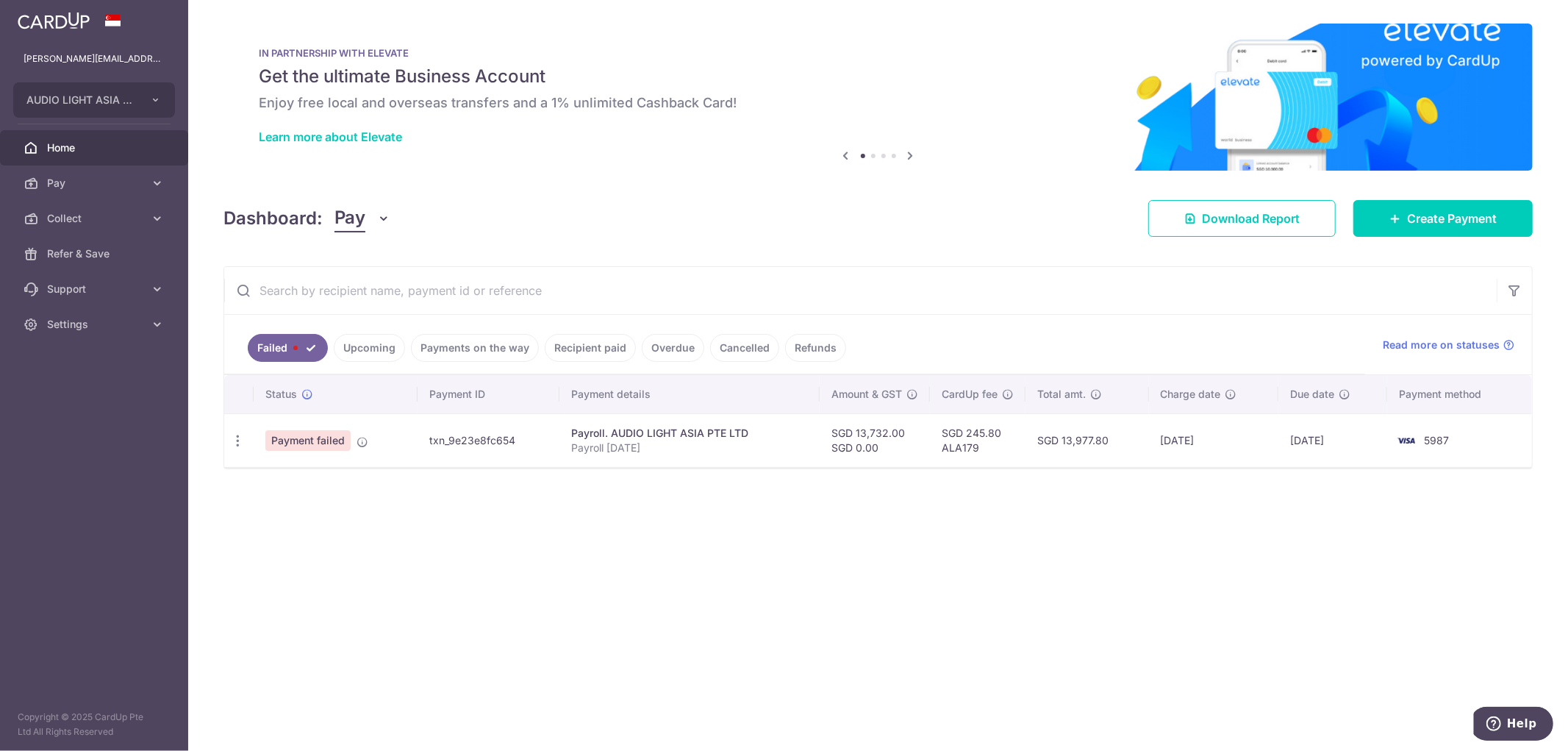
drag, startPoint x: 1432, startPoint y: 446, endPoint x: 1371, endPoint y: 460, distance: 62.6
click at [1431, 448] on td "5987" at bounding box center [1460, 440] width 145 height 53
click at [1313, 445] on td "[DATE]" at bounding box center [1332, 440] width 109 height 53
click at [1207, 445] on td "[DATE]" at bounding box center [1214, 440] width 130 height 53
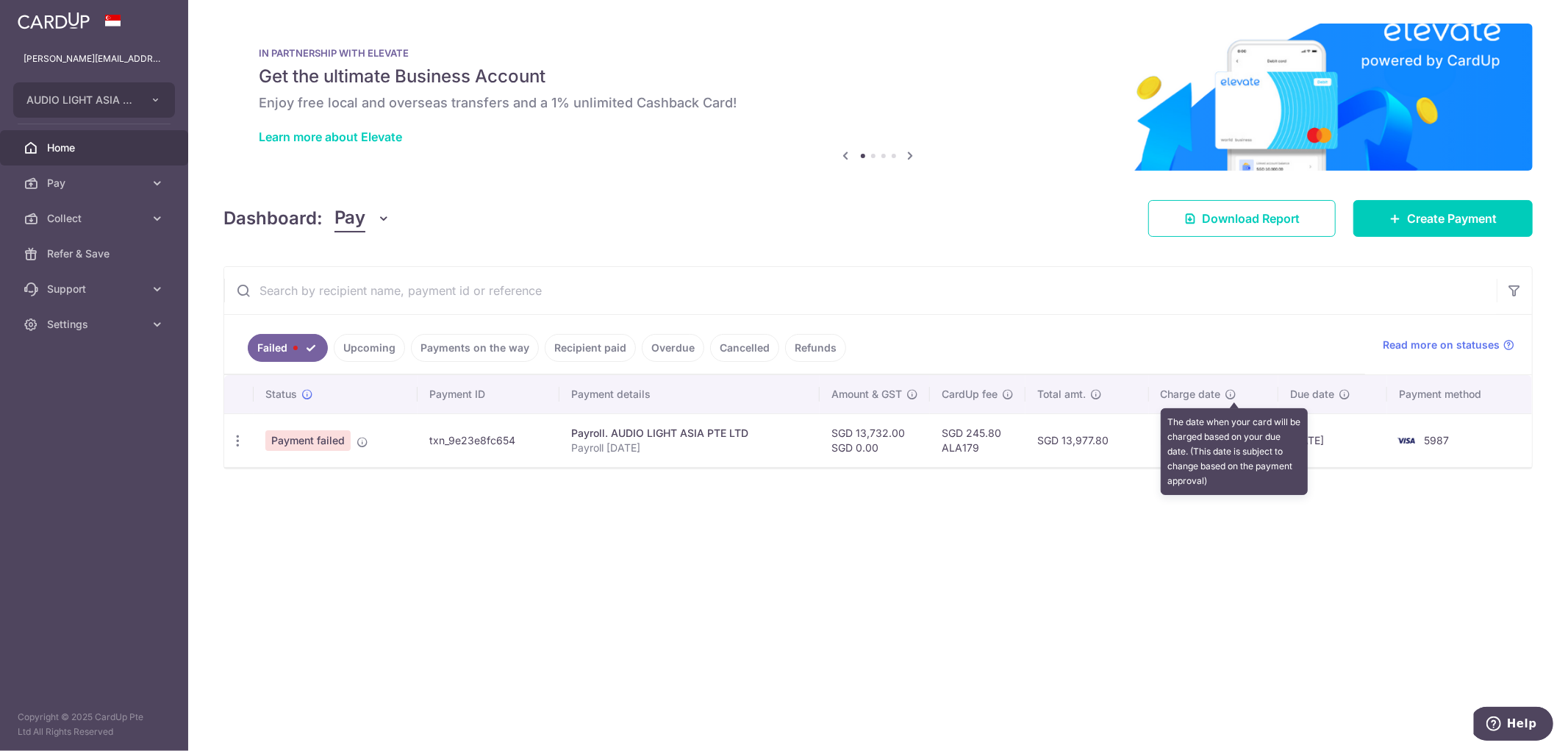
click at [1229, 396] on icon at bounding box center [1231, 394] width 12 height 12
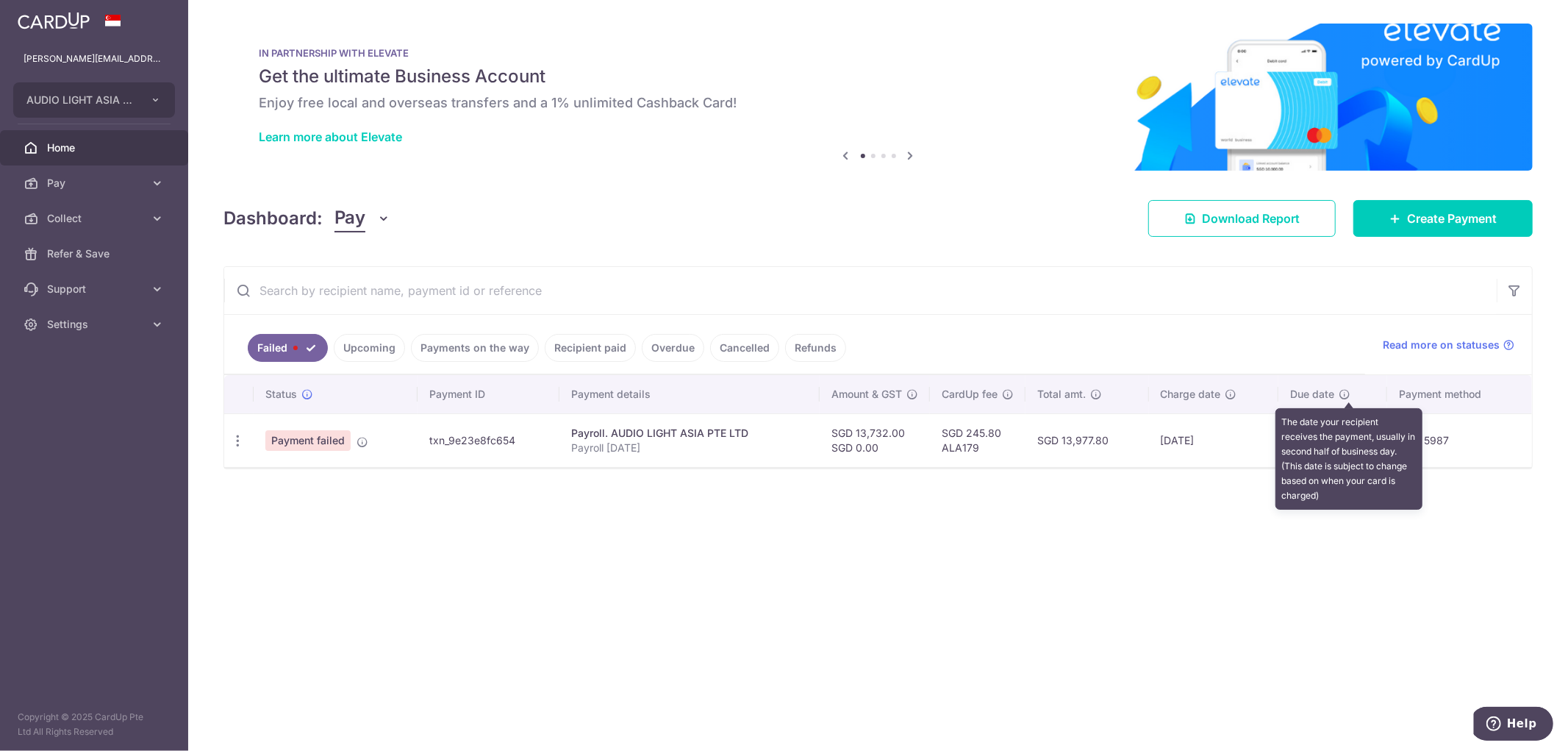
click at [1345, 390] on icon at bounding box center [1344, 394] width 12 height 12
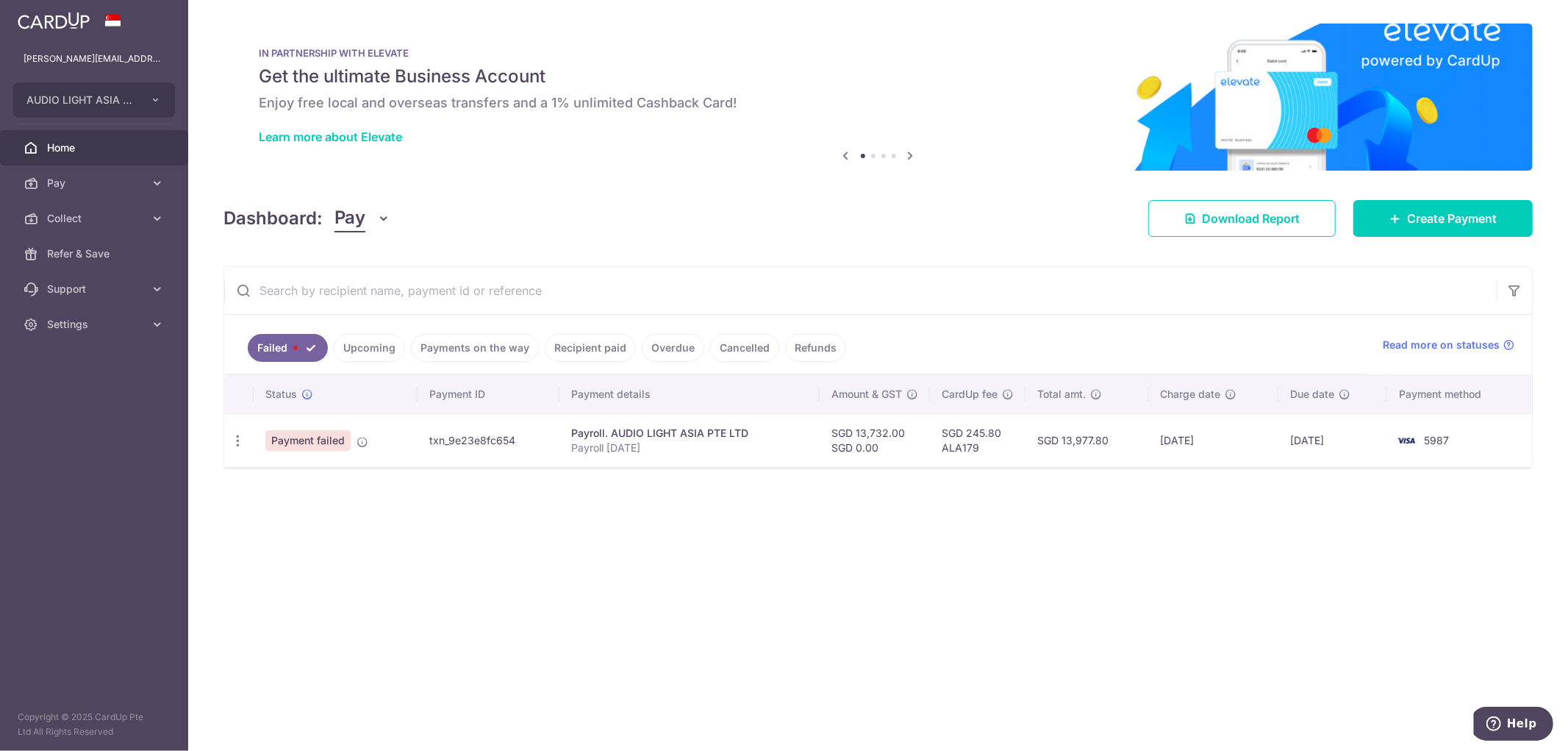
click at [63, 146] on span "Home" at bounding box center [96, 147] width 97 height 14
click at [59, 16] on img at bounding box center [53, 21] width 72 height 18
click at [278, 223] on h4 "Dashboard:" at bounding box center [273, 218] width 99 height 26
click at [232, 441] on icon "button" at bounding box center [237, 440] width 15 height 15
drag, startPoint x: 498, startPoint y: 437, endPoint x: 641, endPoint y: 444, distance: 143.2
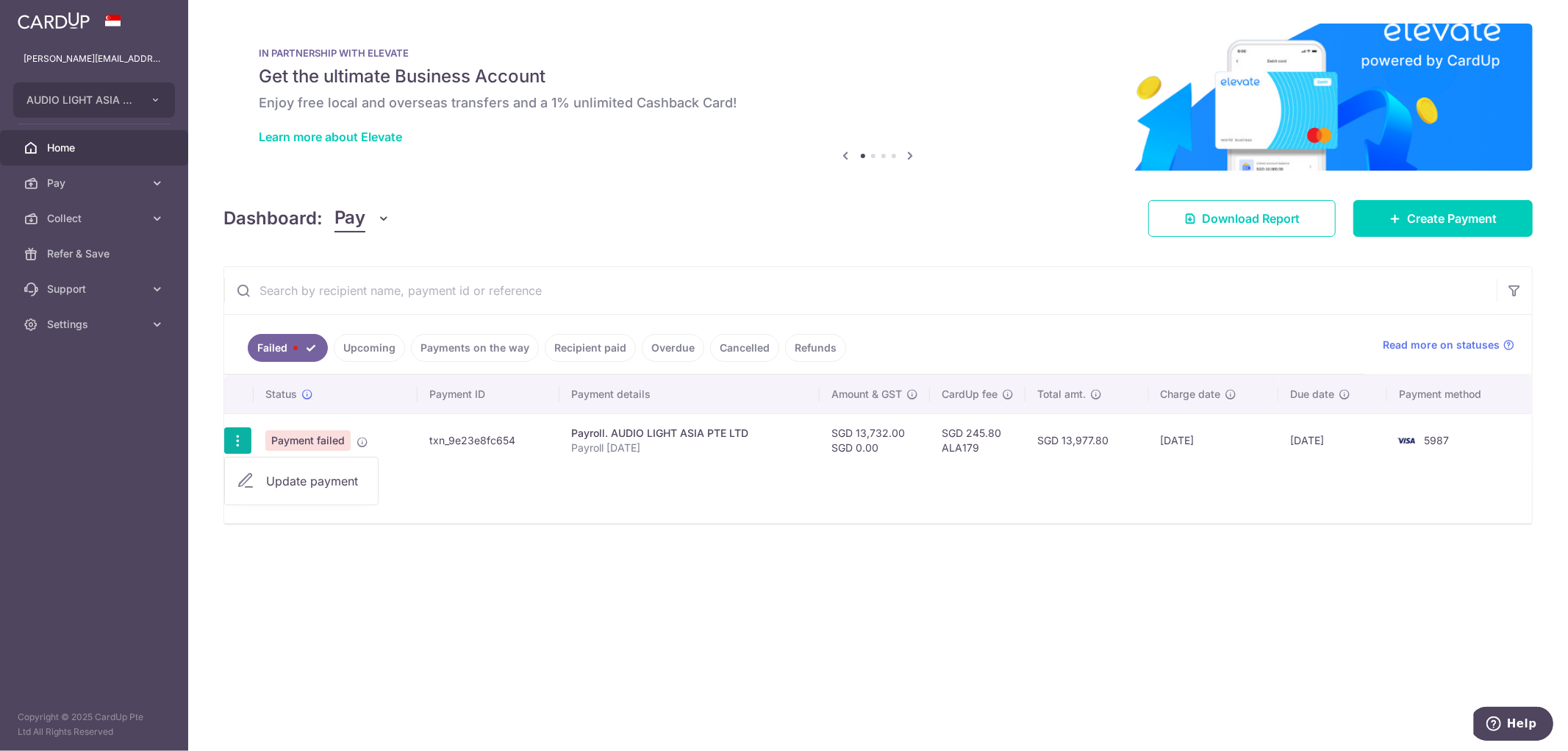
click at [516, 437] on td "txn_9e23e8fc654" at bounding box center [489, 440] width 142 height 53
click at [641, 444] on p "Payroll [DATE]" at bounding box center [689, 448] width 236 height 14
drag, startPoint x: 778, startPoint y: 437, endPoint x: 829, endPoint y: 435, distance: 51.0
click at [783, 436] on div "Payroll. AUDIO LIGHT ASIA PTE LTD" at bounding box center [689, 433] width 236 height 14
drag, startPoint x: 843, startPoint y: 434, endPoint x: 878, endPoint y: 436, distance: 35.1
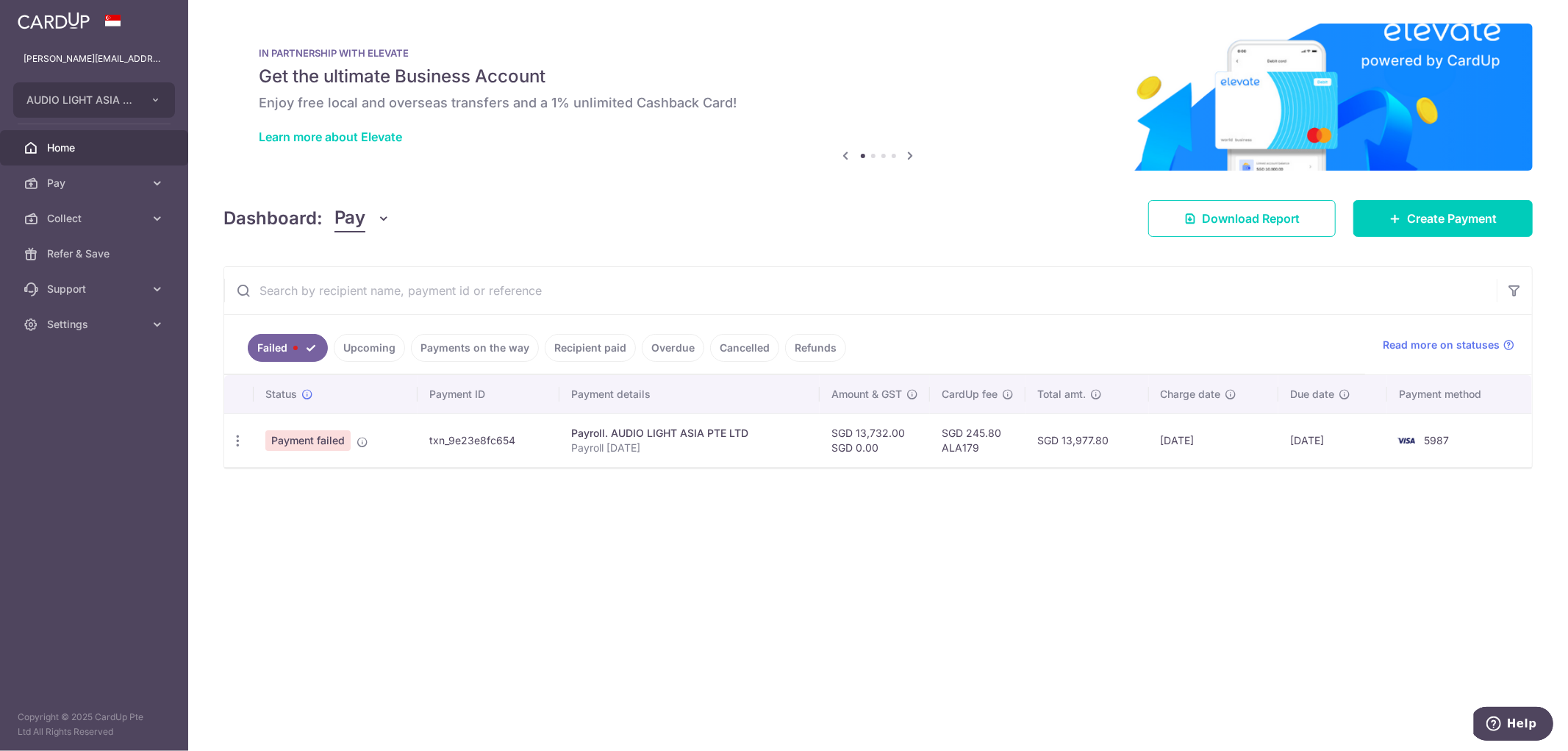
click at [856, 434] on td "SGD 13,732.00 SGD 0.00" at bounding box center [875, 440] width 111 height 53
drag, startPoint x: 938, startPoint y: 436, endPoint x: 1038, endPoint y: 440, distance: 100.1
click at [954, 439] on td "SGD 245.80 ALA179" at bounding box center [977, 440] width 96 height 53
drag, startPoint x: 1038, startPoint y: 440, endPoint x: 1193, endPoint y: 448, distance: 155.2
click at [1059, 445] on td "SGD 13,977.80" at bounding box center [1087, 440] width 123 height 53
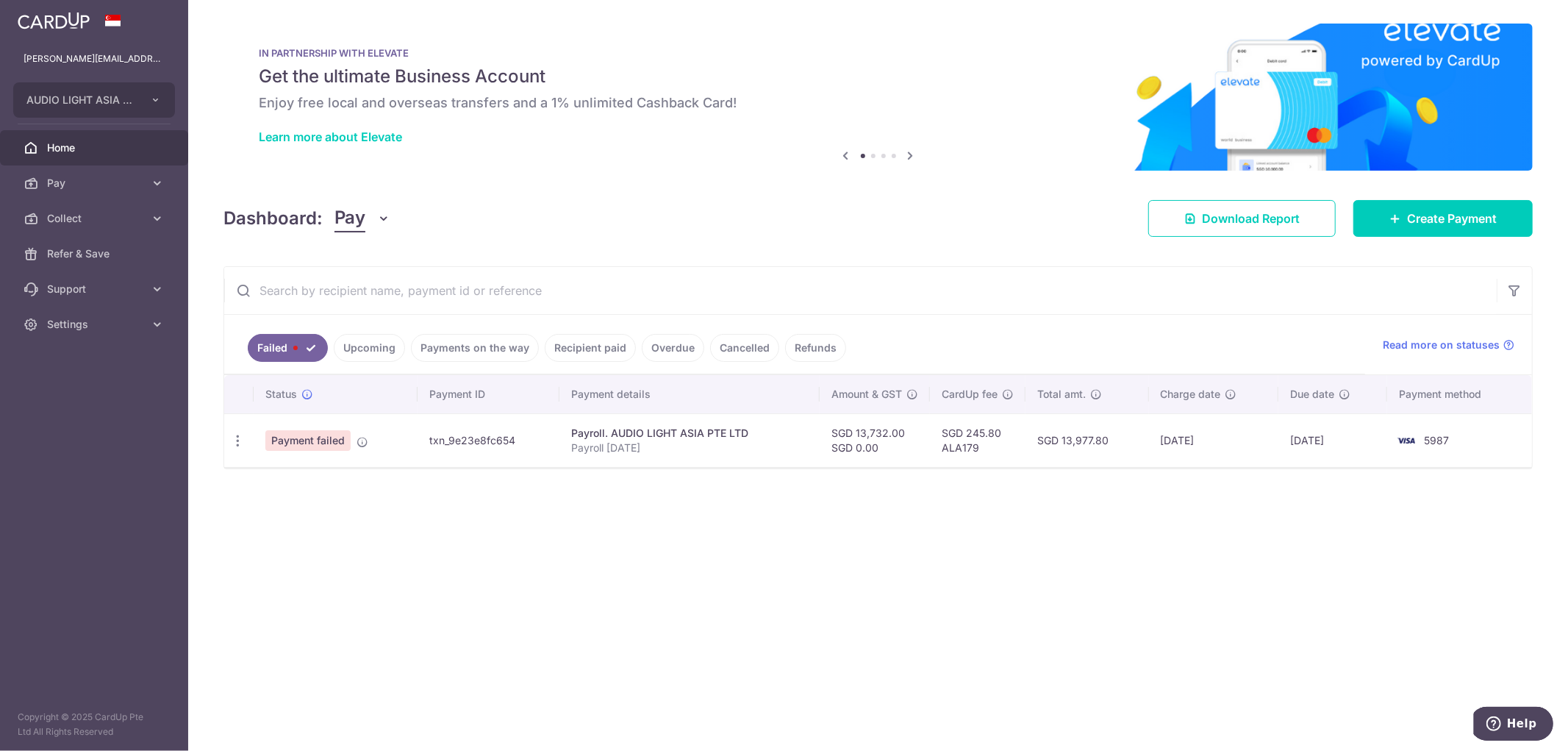
drag, startPoint x: 1196, startPoint y: 448, endPoint x: 1296, endPoint y: 448, distance: 100.0
click at [1228, 452] on td "[DATE]" at bounding box center [1214, 440] width 130 height 53
drag, startPoint x: 1296, startPoint y: 448, endPoint x: 1428, endPoint y: 449, distance: 132.0
click at [1306, 449] on td "[DATE]" at bounding box center [1332, 440] width 109 height 53
click at [1434, 449] on td "5987" at bounding box center [1460, 440] width 145 height 53
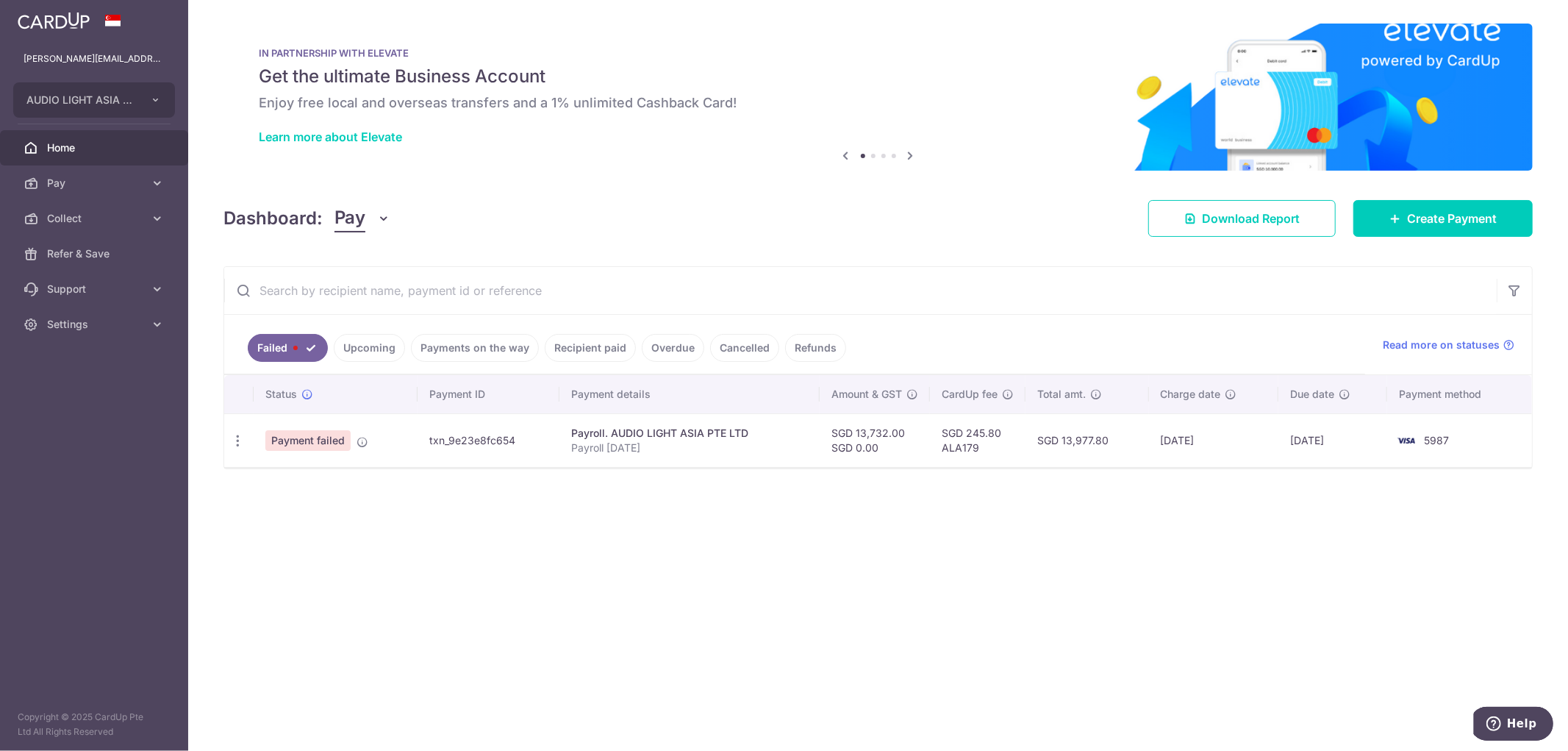
click at [910, 155] on icon at bounding box center [911, 155] width 18 height 18
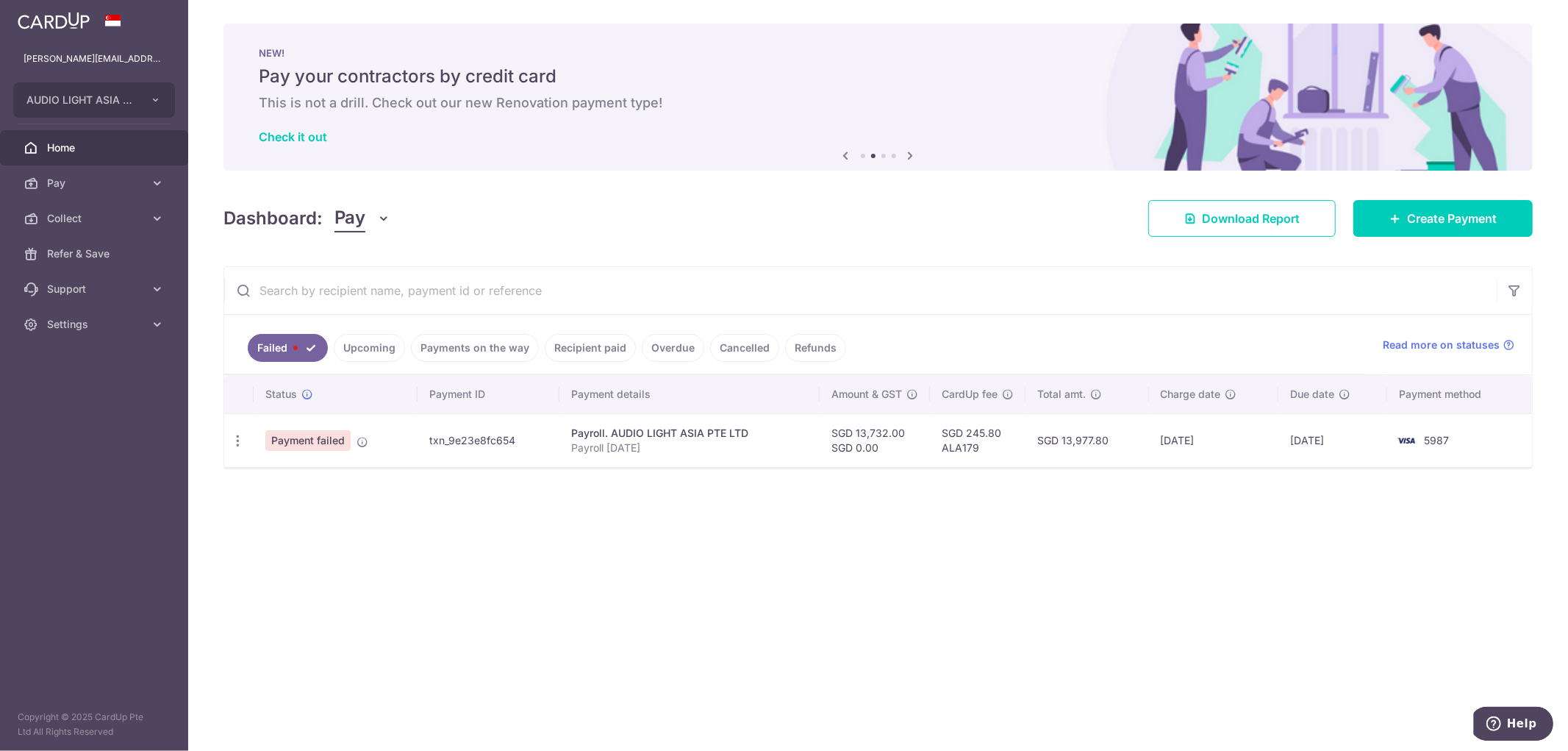
click at [910, 155] on icon at bounding box center [911, 155] width 18 height 18
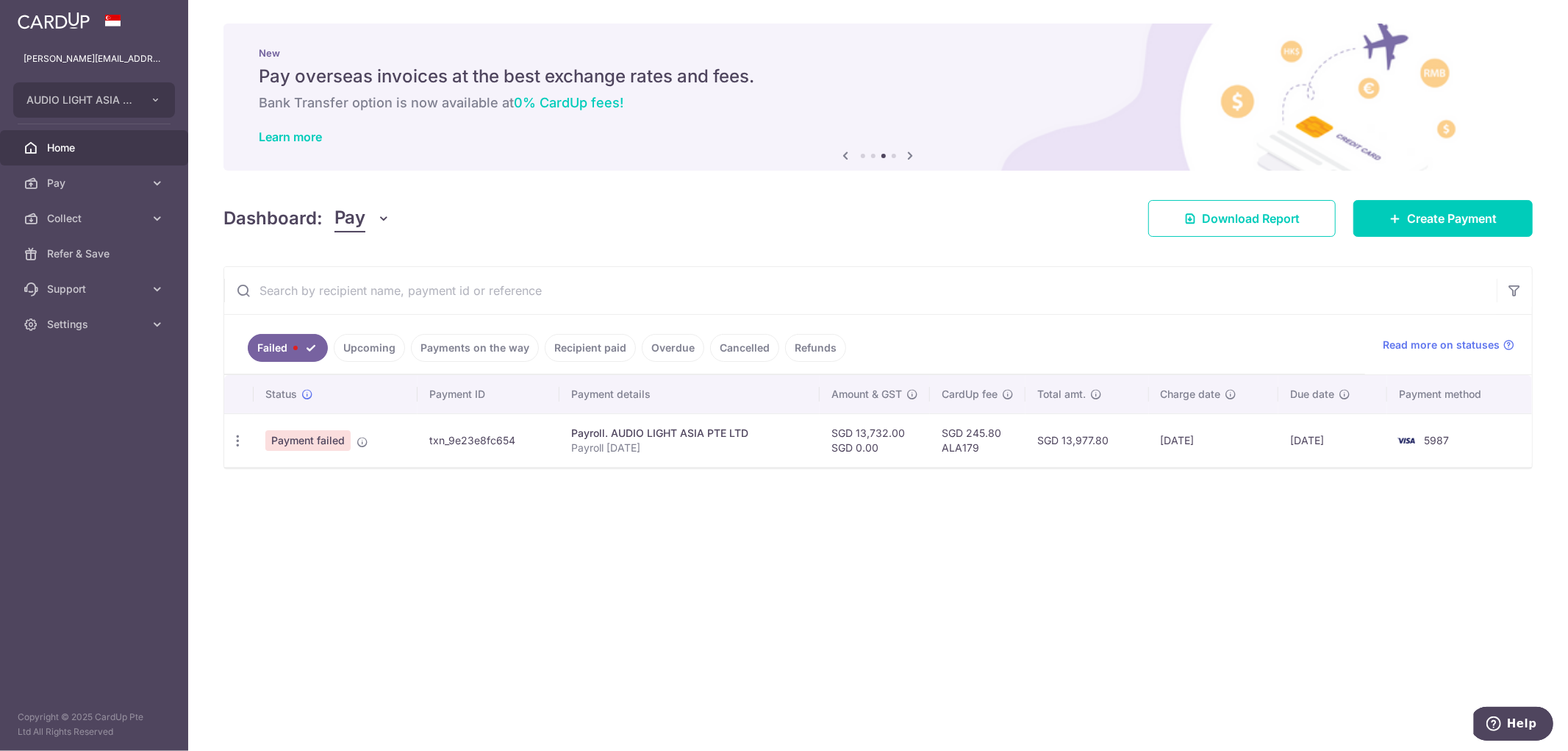
click at [910, 155] on icon at bounding box center [911, 155] width 18 height 18
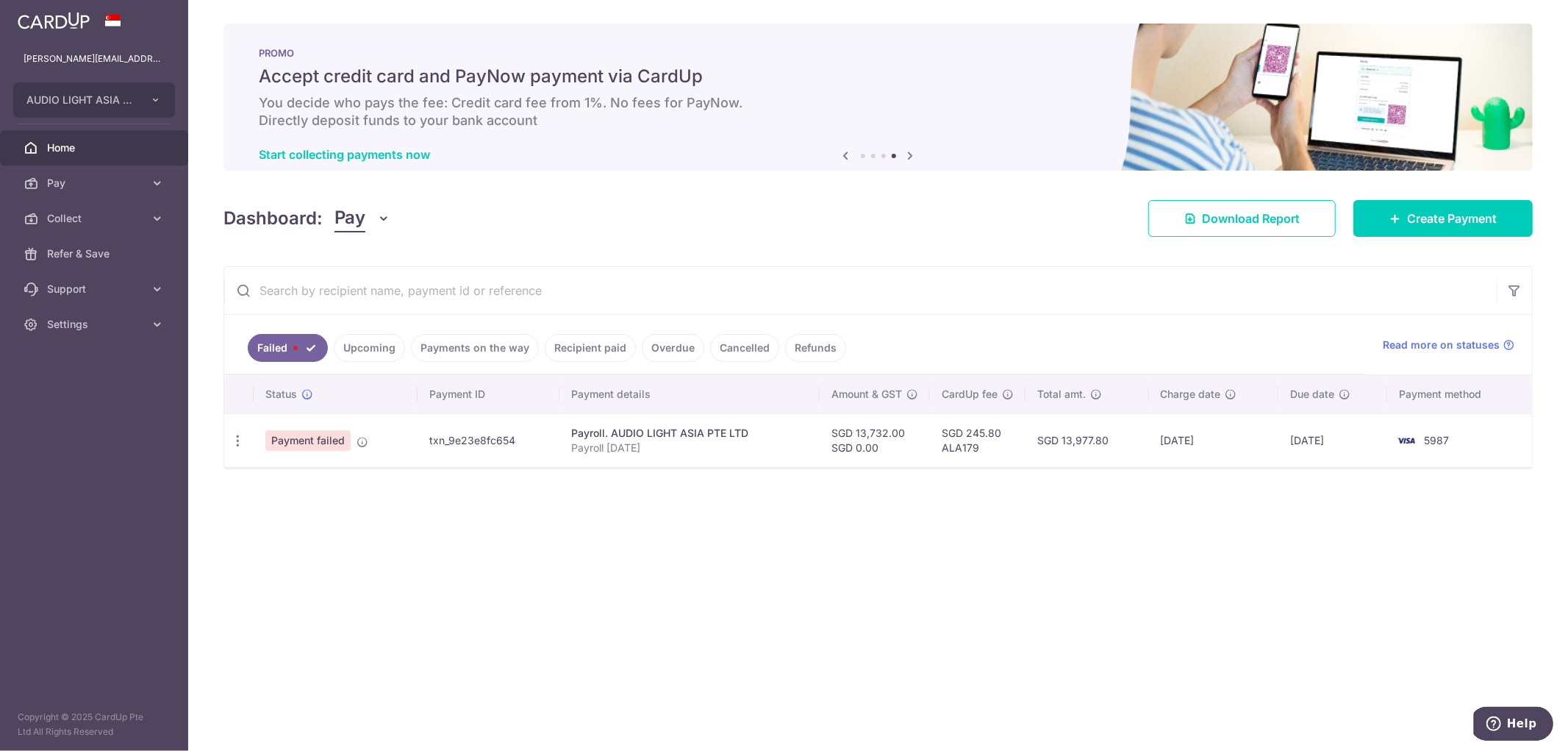
click at [910, 155] on div "Start collecting payments now" at bounding box center [878, 155] width 1238 height 14
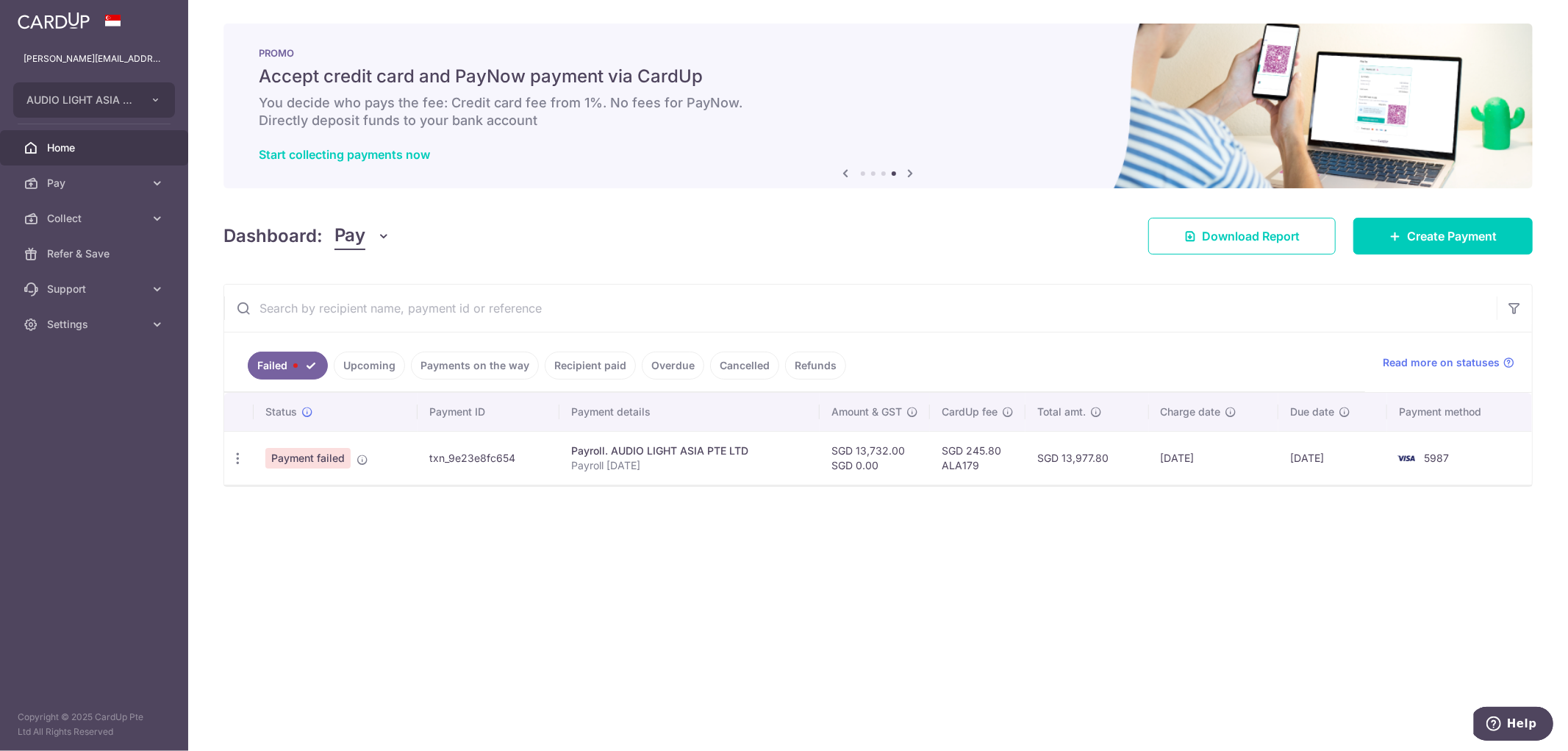
click at [388, 240] on icon "button" at bounding box center [384, 236] width 14 height 14
click at [281, 236] on h4 "Dashboard:" at bounding box center [273, 236] width 99 height 26
click at [302, 368] on link "Failed" at bounding box center [287, 366] width 80 height 28
click at [311, 415] on icon at bounding box center [307, 412] width 12 height 12
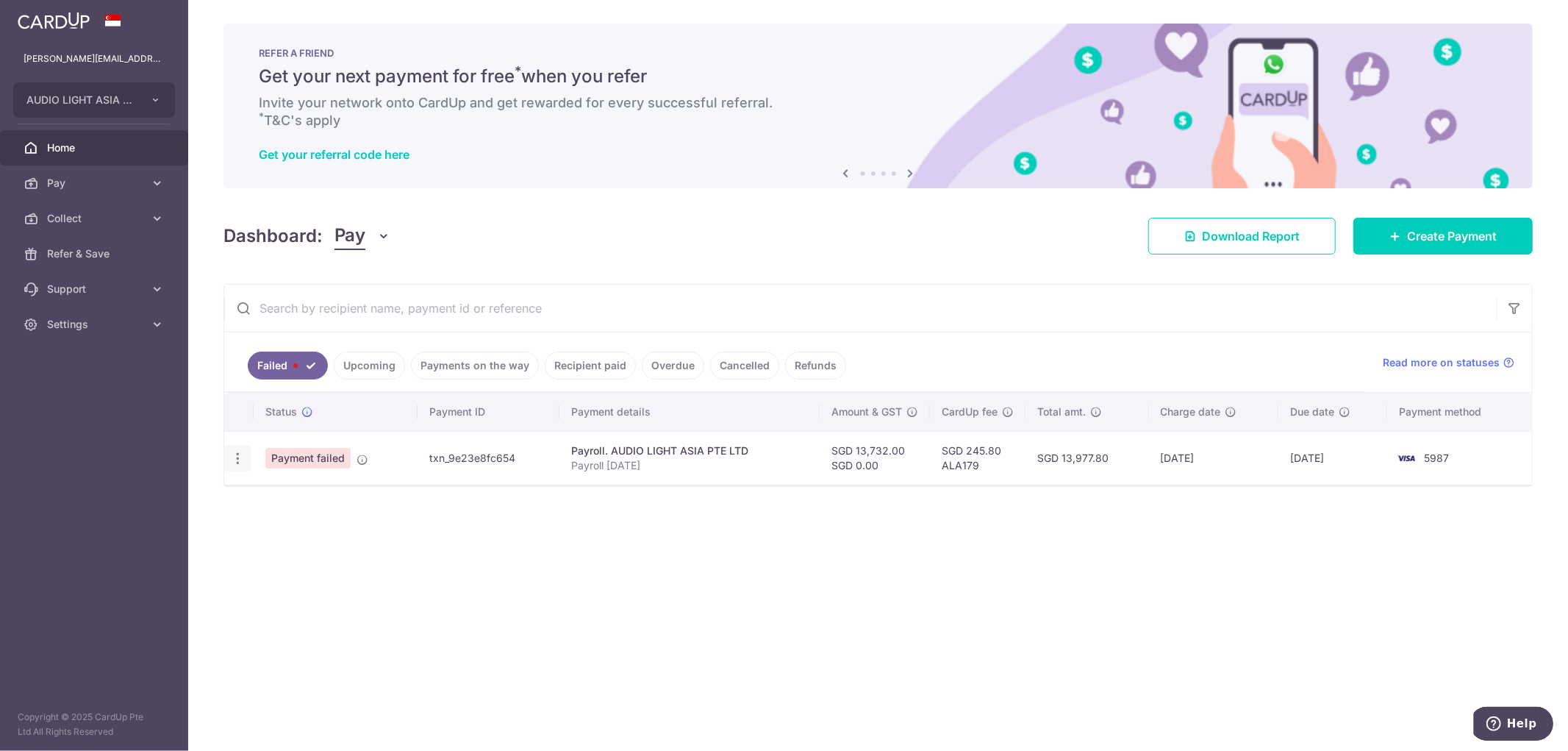
click at [232, 459] on icon "button" at bounding box center [237, 458] width 15 height 15
click at [245, 496] on icon at bounding box center [245, 499] width 18 height 18
radio input "true"
type input "13,732.00"
radio input "true"
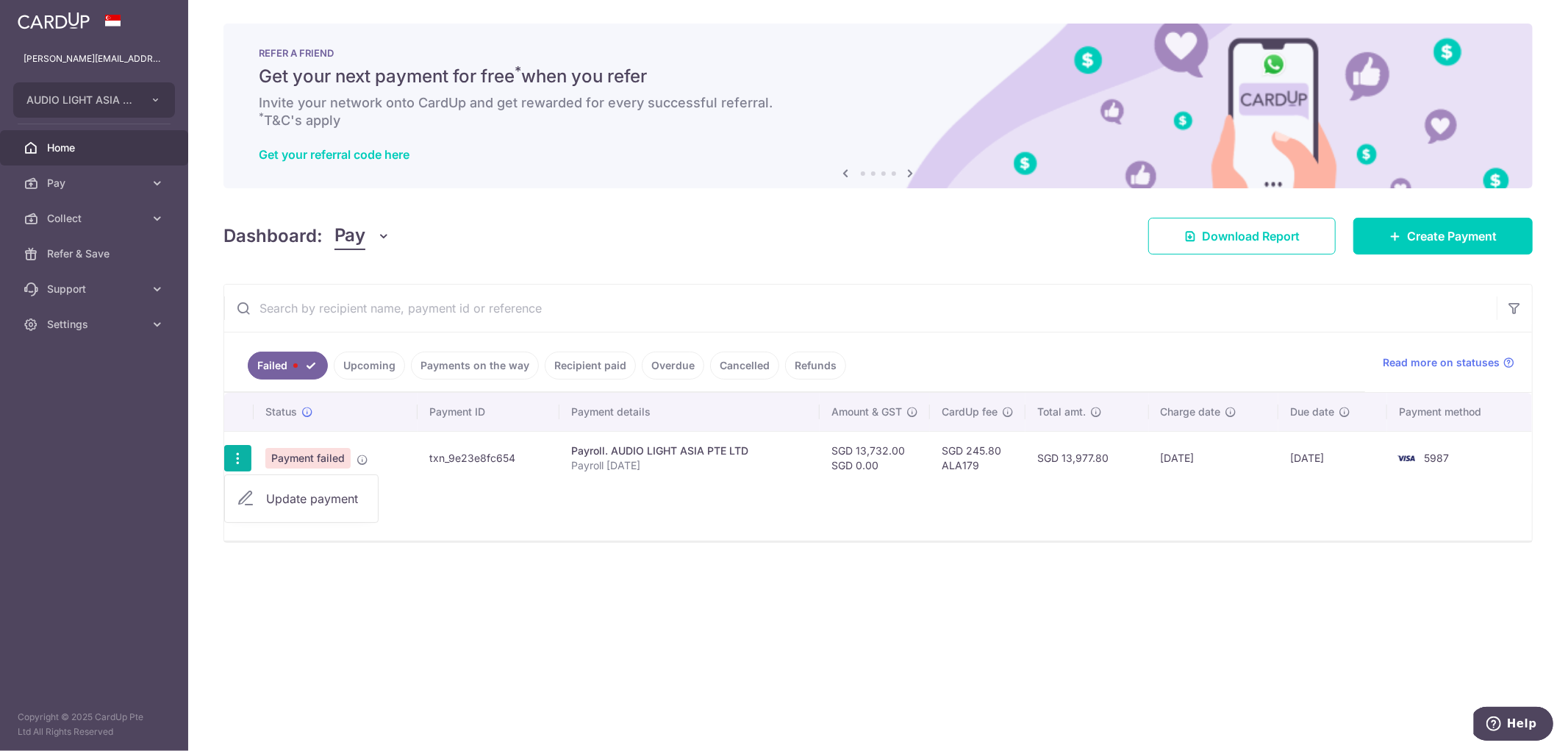
type input "Payroll [DATE]"
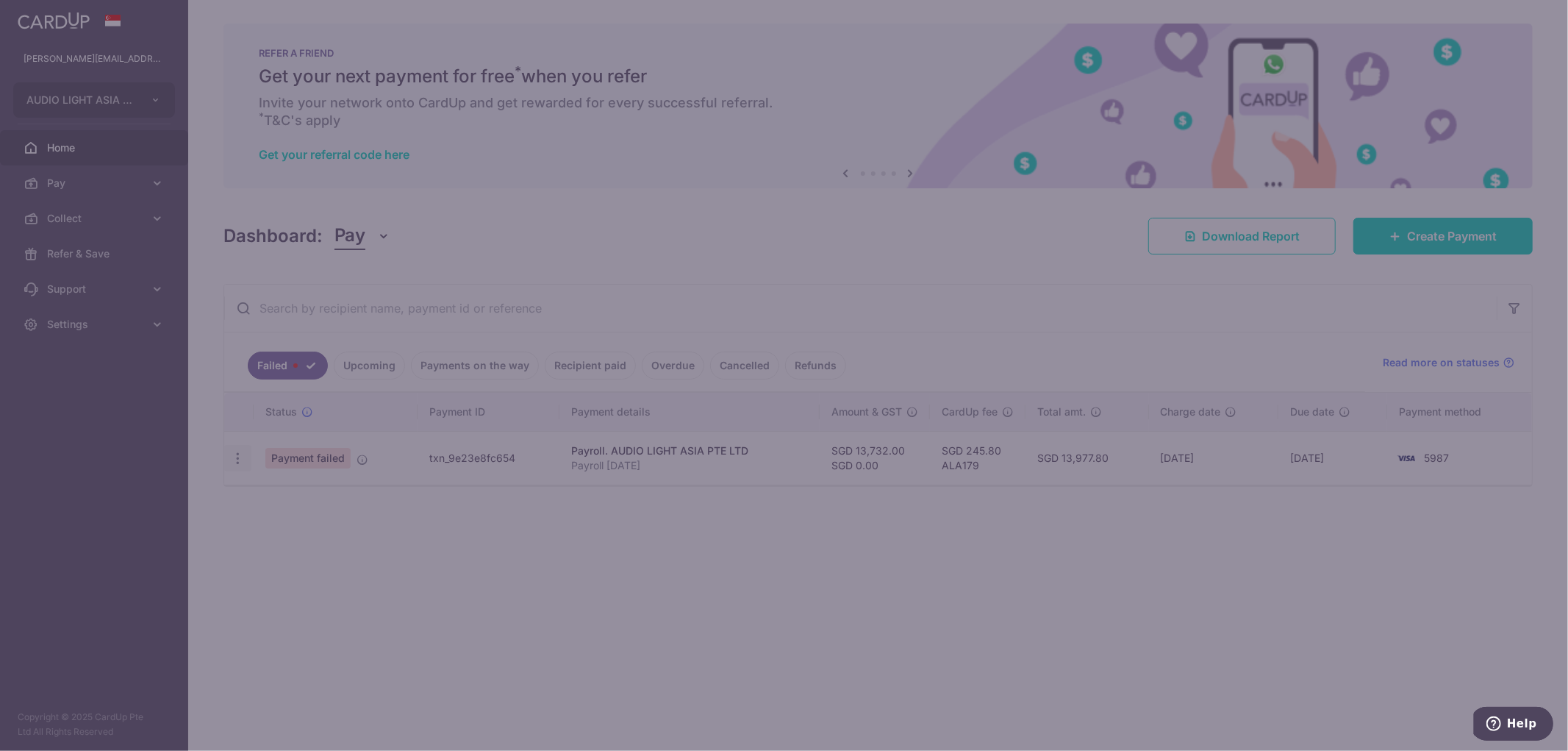
type input "ALA179"
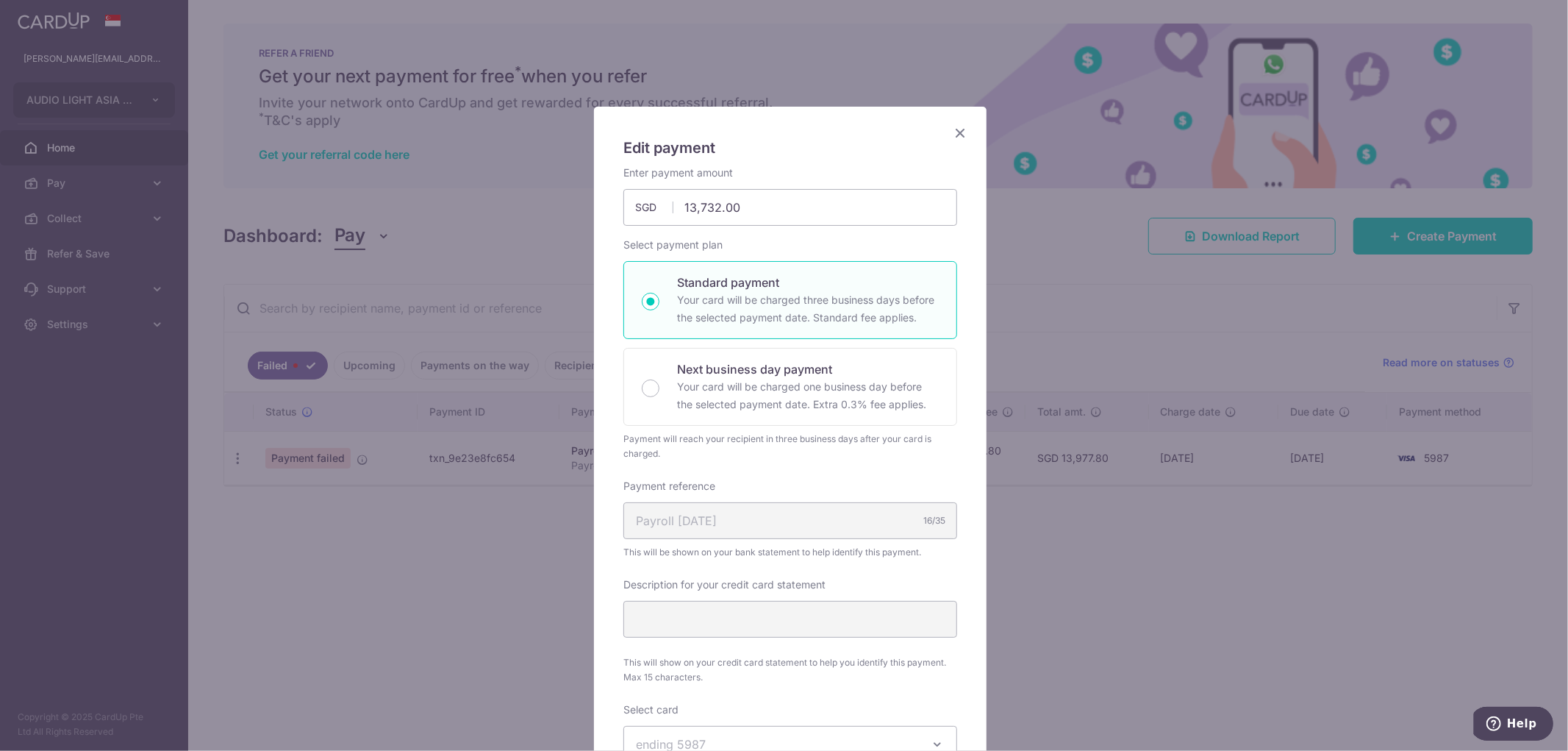
click at [727, 287] on p "Standard payment" at bounding box center [808, 283] width 262 height 18
click at [660, 293] on input "Standard payment Your card will be charged three business days before the selec…" at bounding box center [650, 302] width 18 height 18
radio input "true"
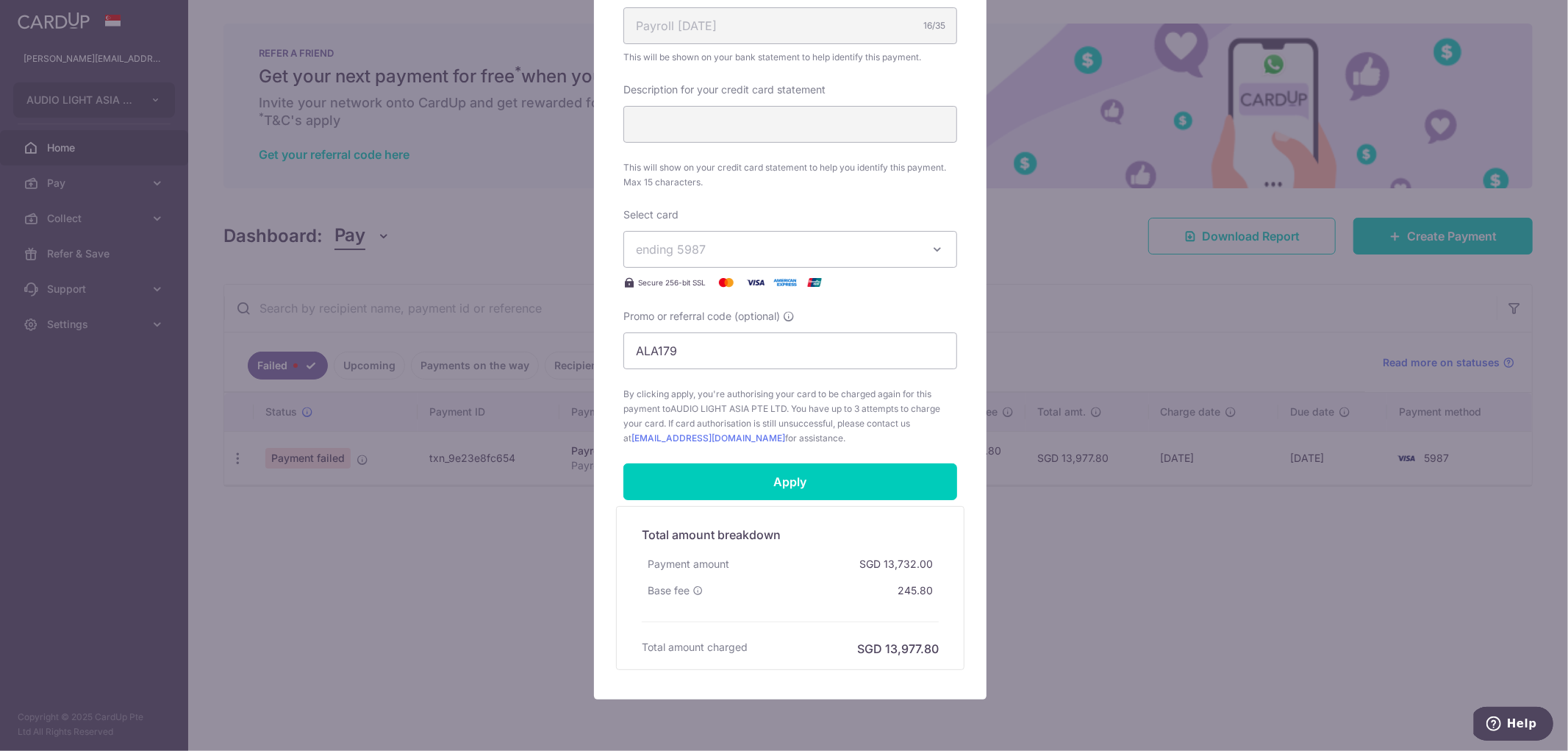
scroll to position [550, 0]
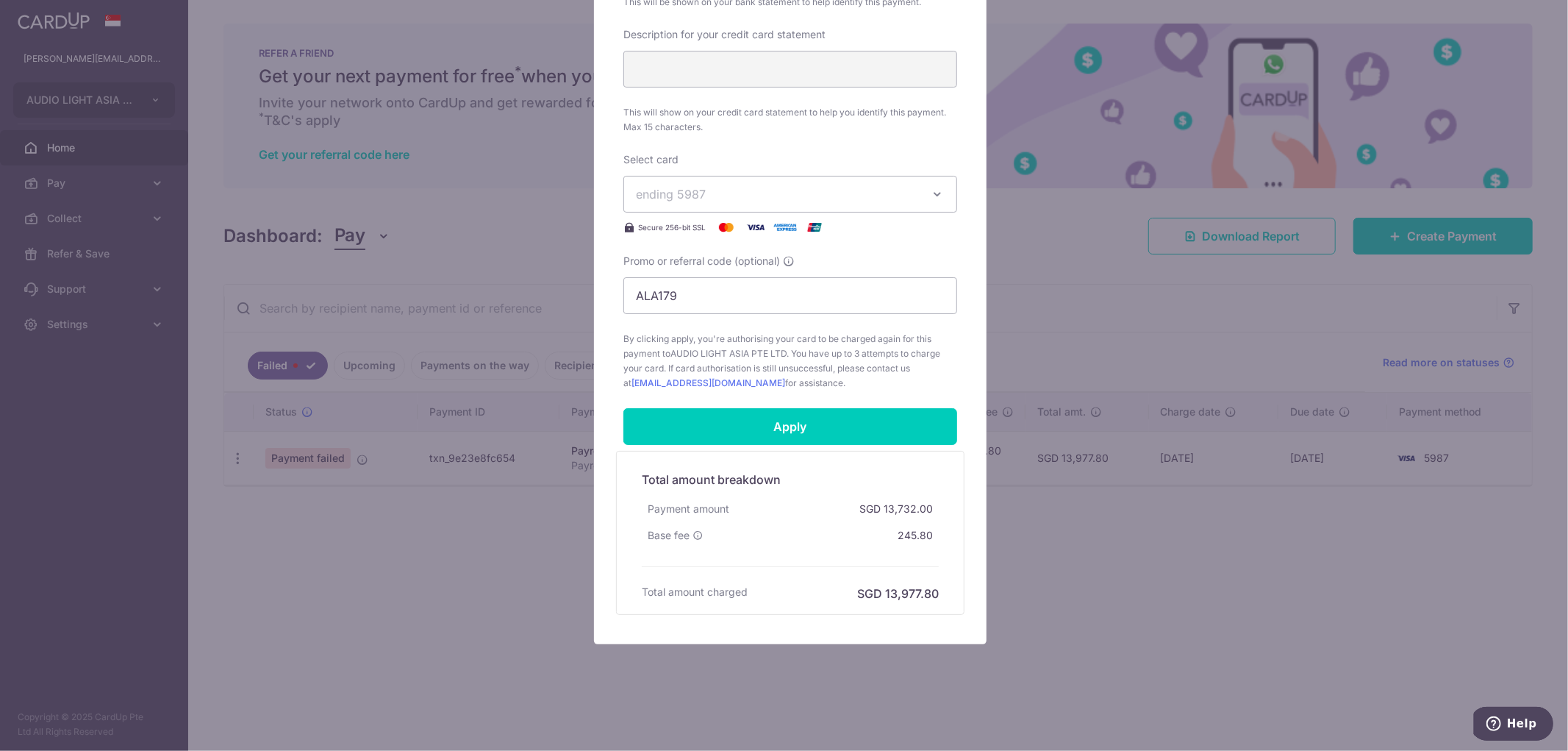
click at [737, 198] on span "ending 5987" at bounding box center [777, 194] width 283 height 18
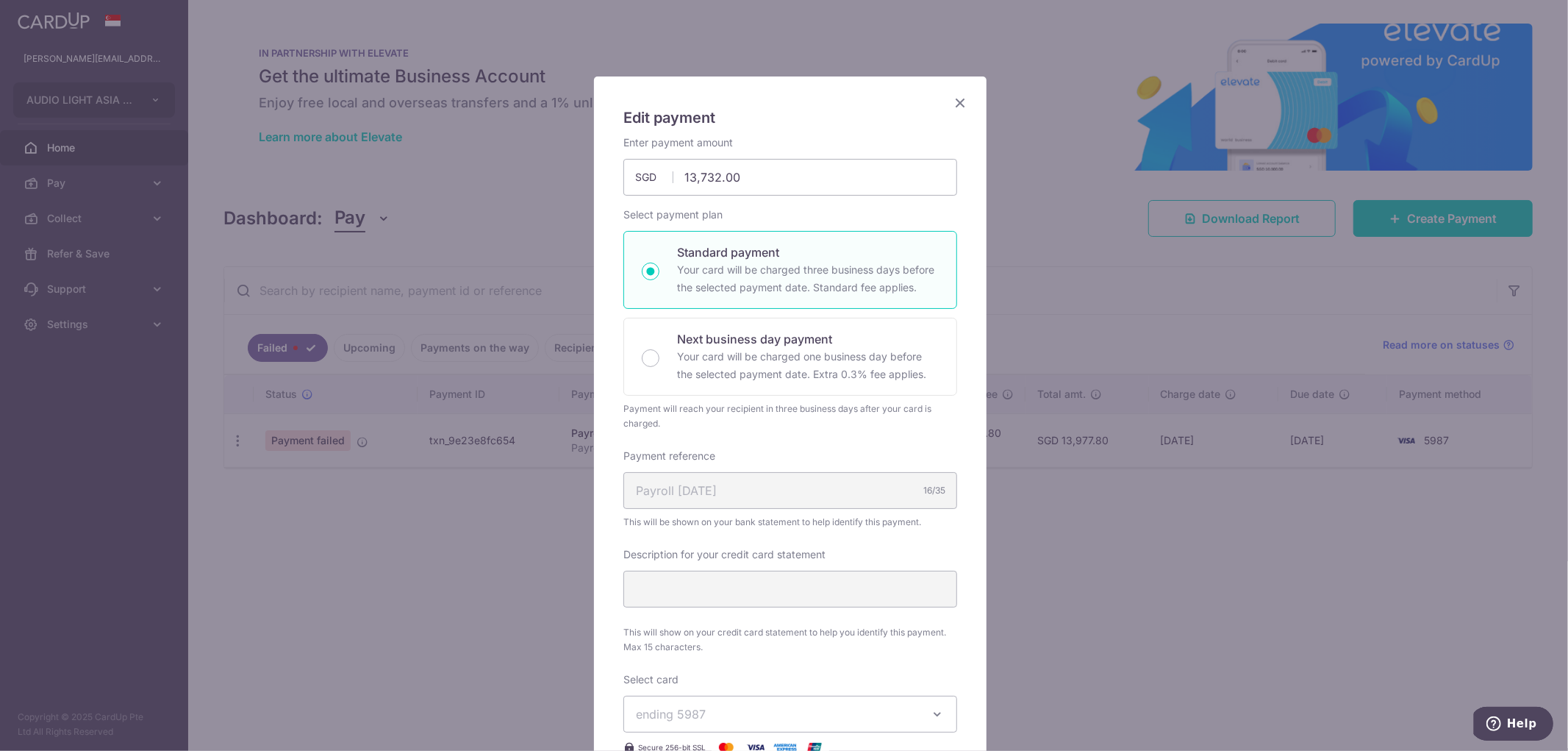
scroll to position [0, 0]
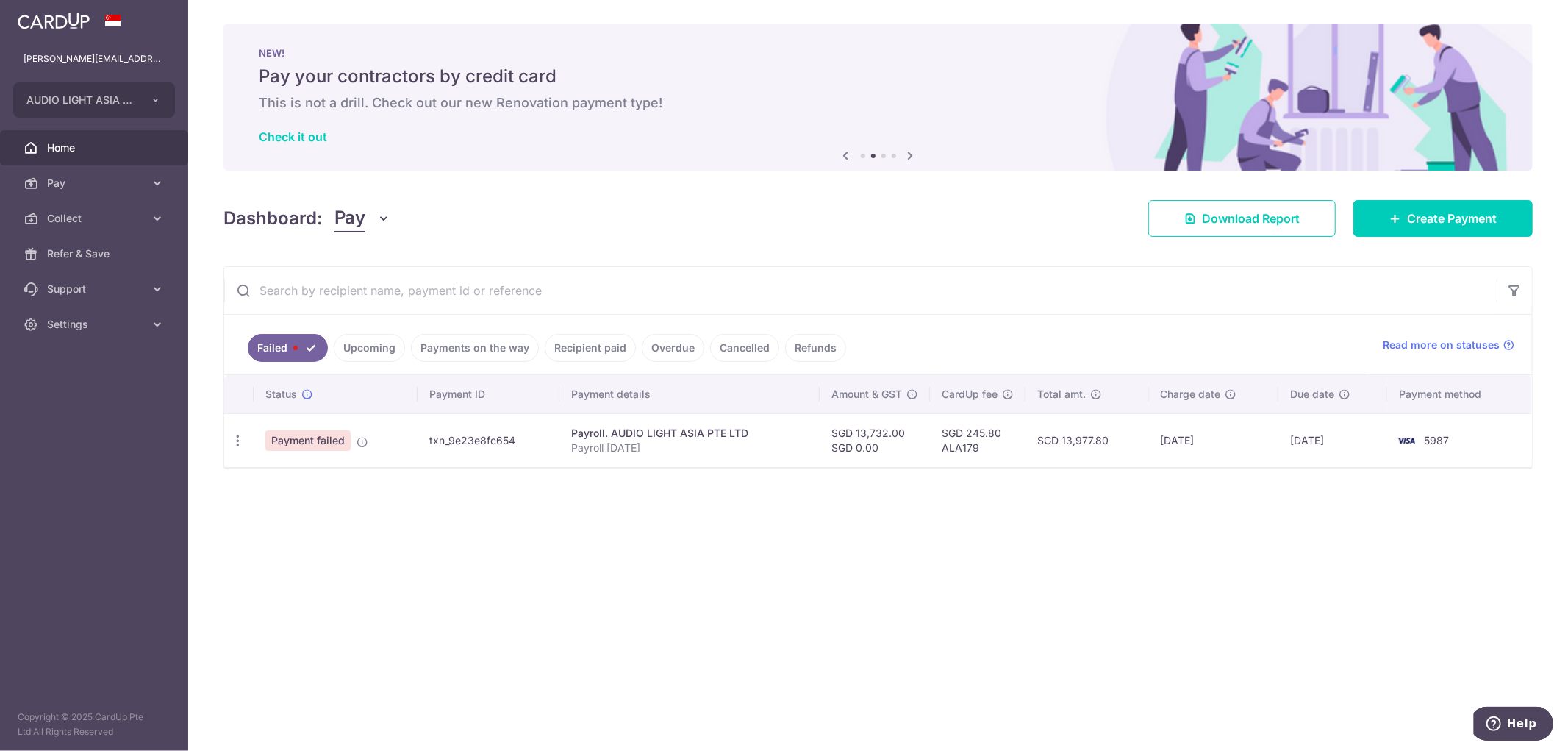
drag, startPoint x: 356, startPoint y: 724, endPoint x: 353, endPoint y: 716, distance: 8.5
click at [353, 716] on div "× Pause Schedule Pause all future payments in this series Pause just this one p…" at bounding box center [878, 375] width 1380 height 751
click at [237, 436] on icon "button" at bounding box center [237, 440] width 15 height 15
click at [293, 479] on span "Update payment" at bounding box center [316, 481] width 100 height 18
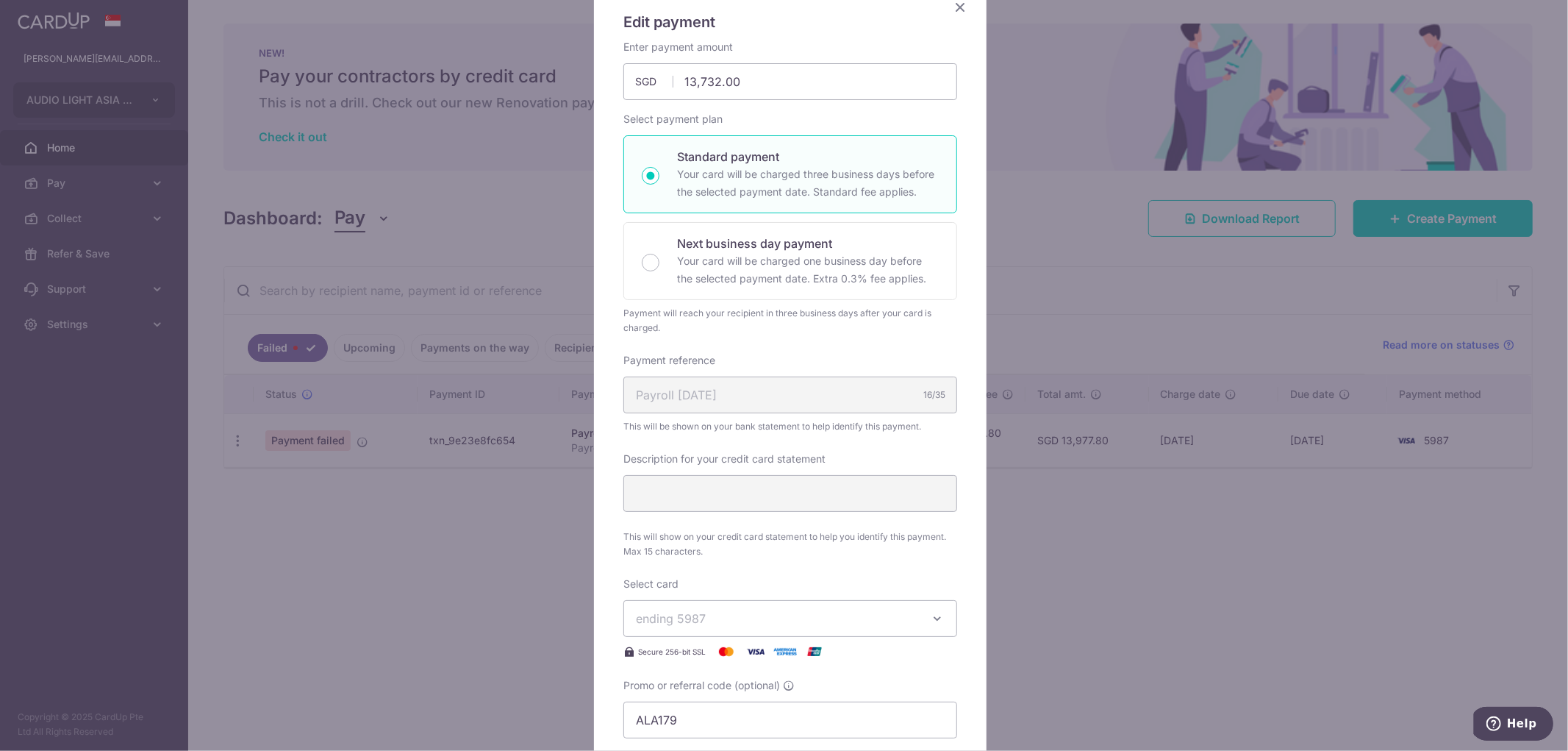
scroll to position [550, 0]
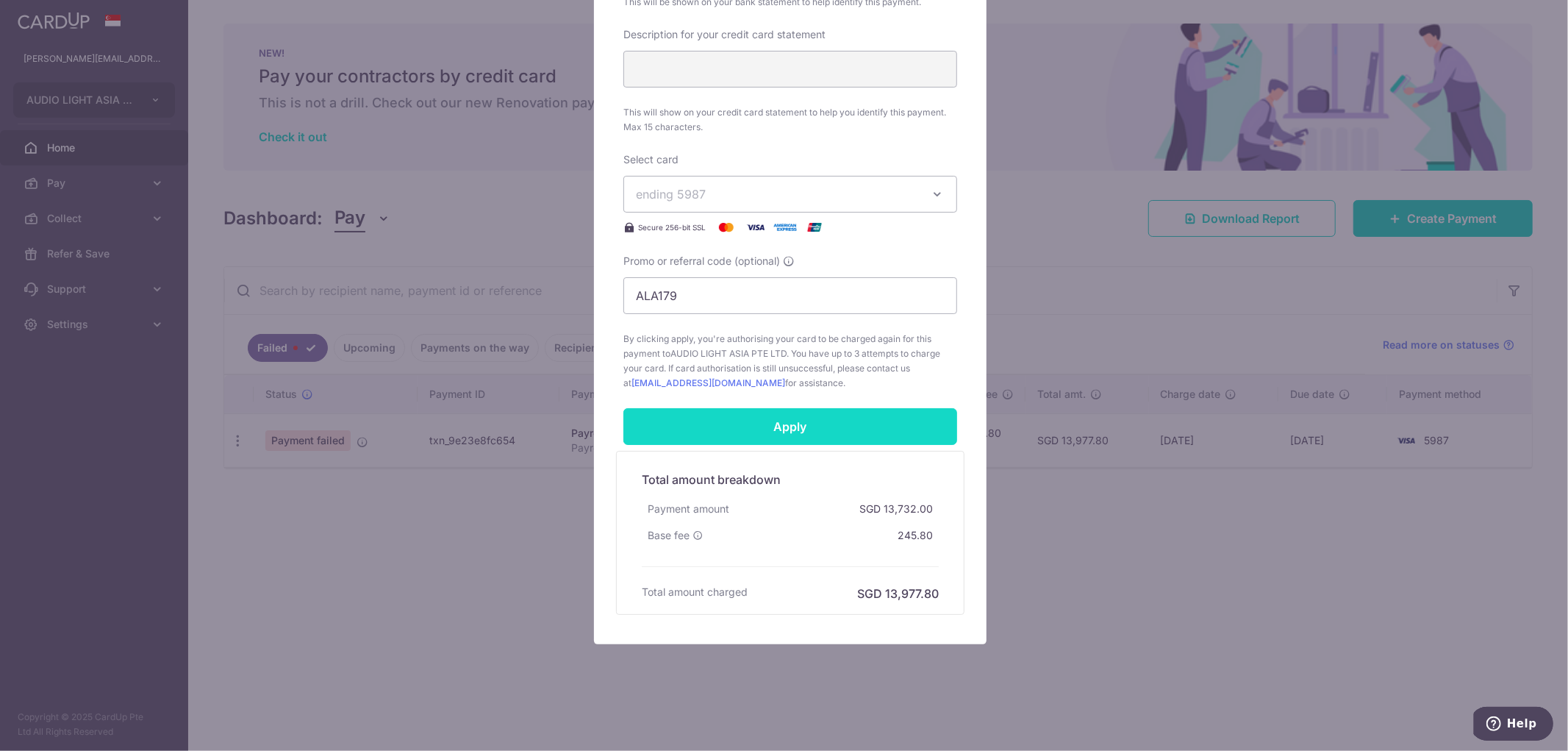
click at [790, 430] on input "Apply" at bounding box center [790, 427] width 333 height 37
